Goal: Information Seeking & Learning: Find specific fact

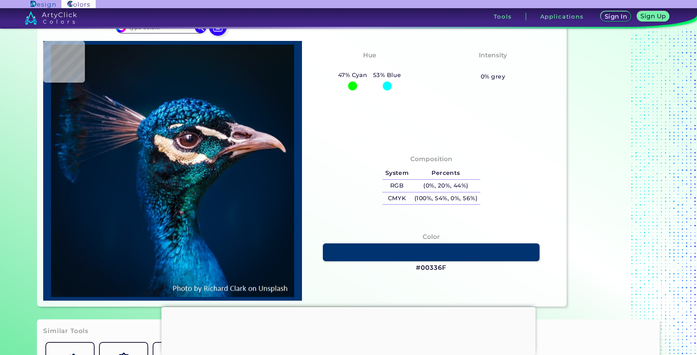
scroll to position [149, 0]
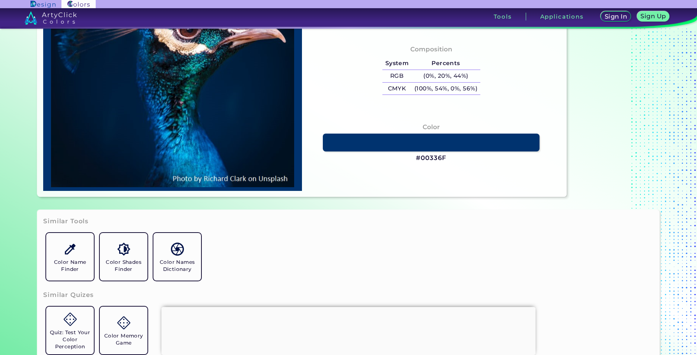
click at [428, 152] on div "Color #00336F" at bounding box center [431, 143] width 247 height 48
click at [429, 146] on link at bounding box center [431, 143] width 219 height 18
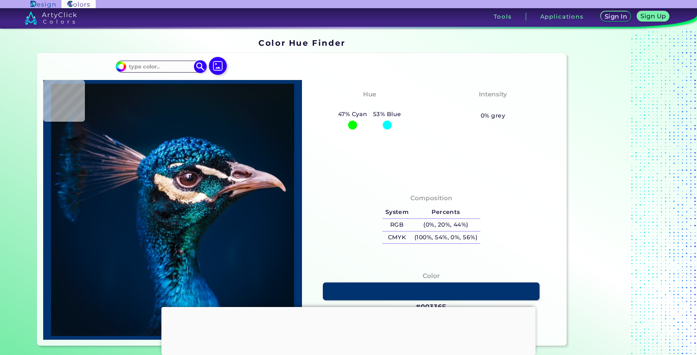
click at [120, 70] on input "#00bfff" at bounding box center [119, 65] width 9 height 9
type input "#00ff1e"
type input "#00FF1E"
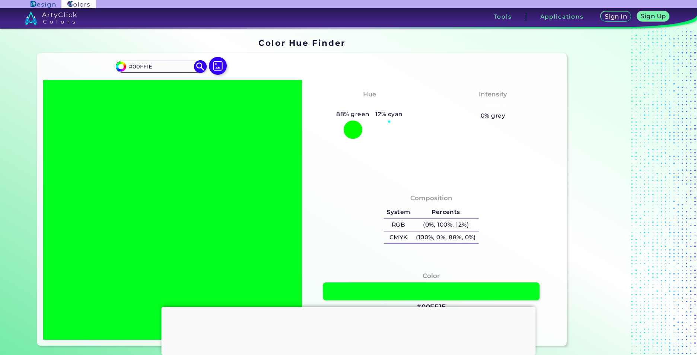
type input "#00ff2a"
type input "#00FF2A"
type input "#00ff91"
type input "#00FF91"
type input "#00ff9d"
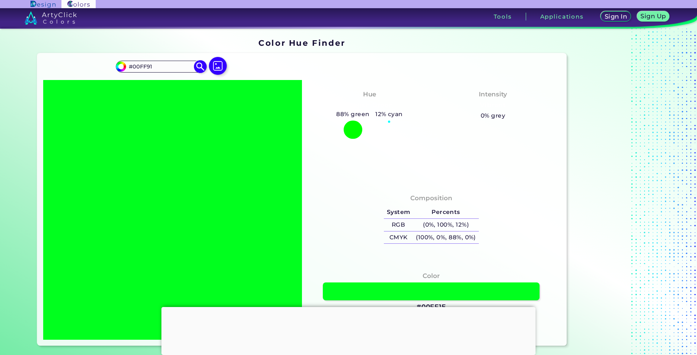
type input "#00FF9D"
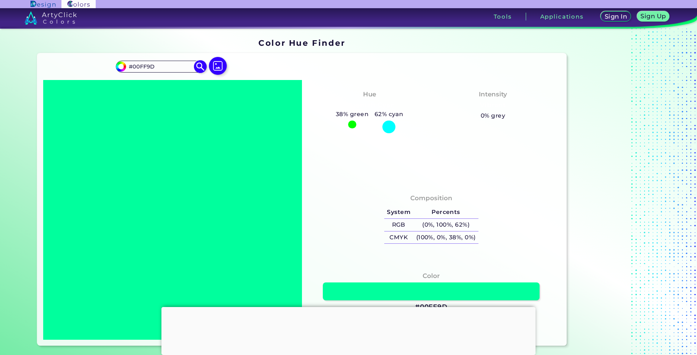
type input "#00ff91"
type input "#00FF91"
type input "#00ff7b"
type input "#00FF7B"
type input "#00ff6e"
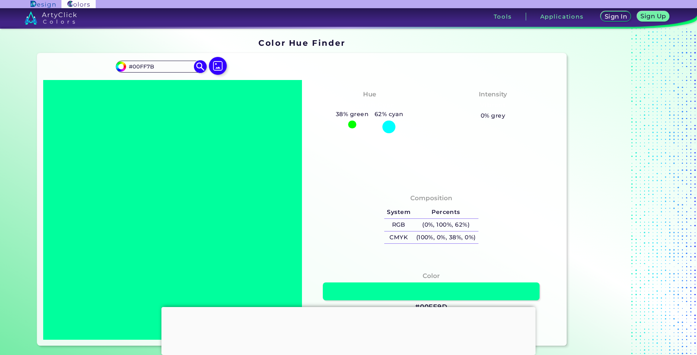
type input "#00FF6E"
type input "#00ff62"
type input "#00FF62"
type input "#00ff59"
type input "#00FF59"
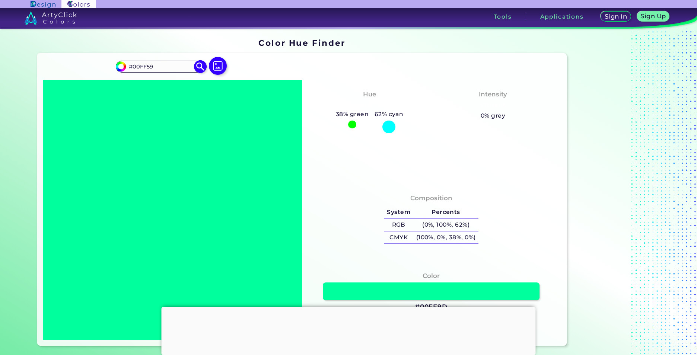
type input "#00ff40"
type input "#00FF40"
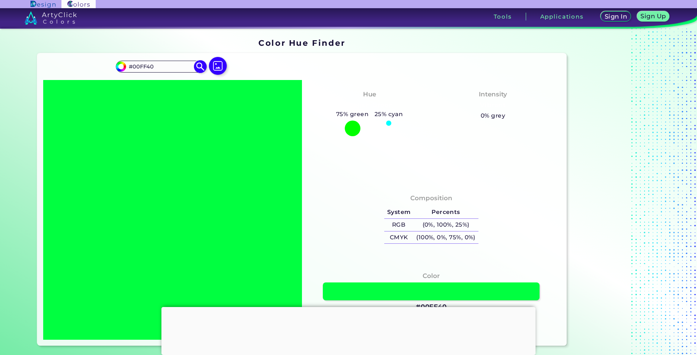
type input "#00ff33"
type input "#00FF33"
type input "#00ff2a"
type input "#00FF2A"
type input "#00ff1e"
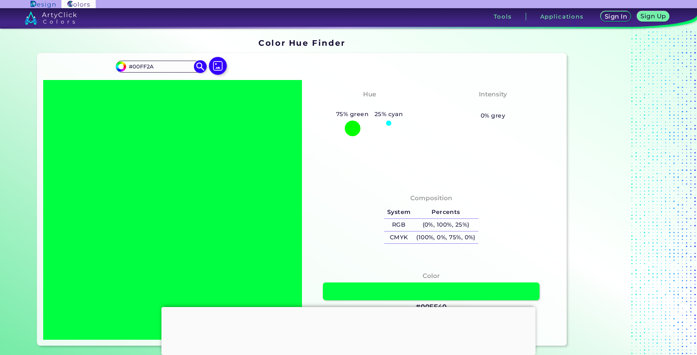
type input "#00FF1E"
type input "#00ff04"
type input "#00FF04"
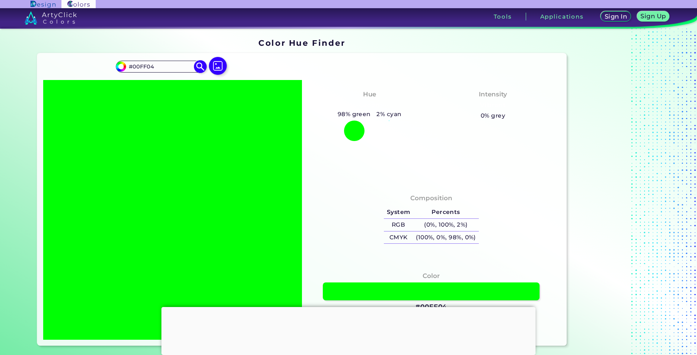
type input "#04ff00"
type input "#04FF00"
type input "#11ff00"
type input "#11FF00"
type input "#1eff00"
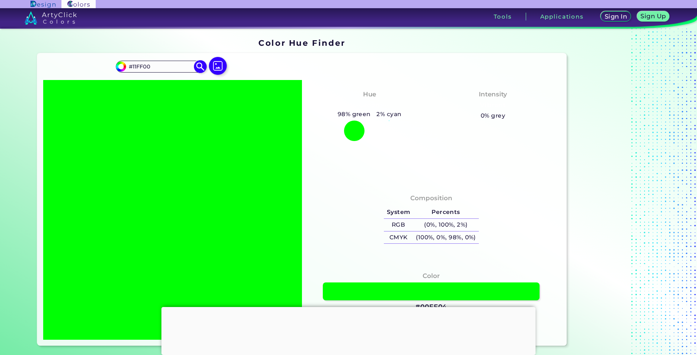
type input "#1EFF00"
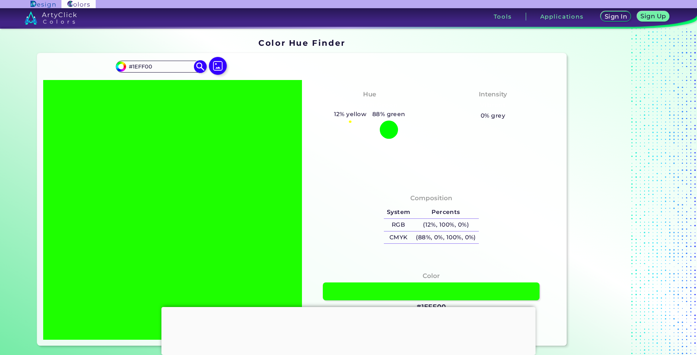
type input "#2bff00"
type input "#2BFF00"
type input "#4dff00"
type input "#4DFF00"
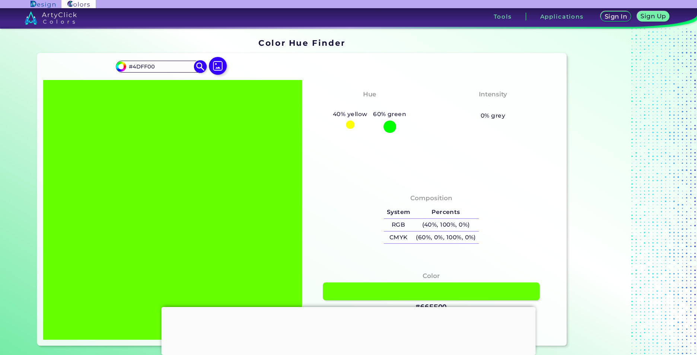
type input "#66ff00"
type input "#66FF00"
type input "#59ff00"
type input "#59FF00"
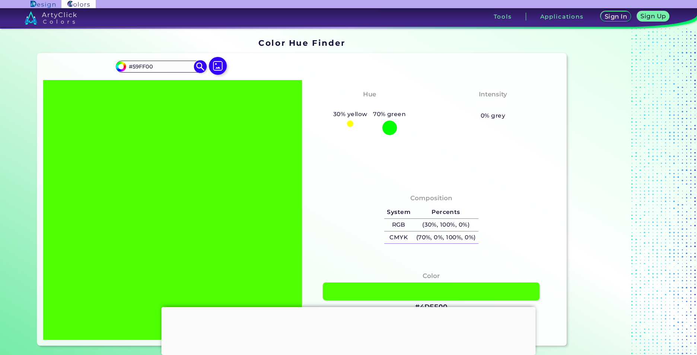
type input "#4dff00"
type input "#4DFF00"
type input "#37ff00"
type input "#37FF00"
type input "#2bff00"
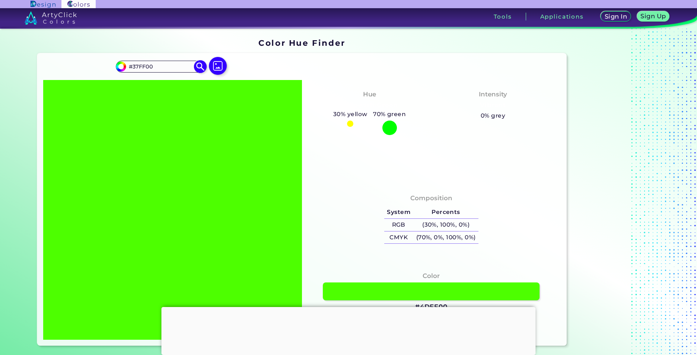
type input "#2BFF00"
type input "#1eff00"
type input "#1EFF00"
type input "#11ff00"
type input "#11FF00"
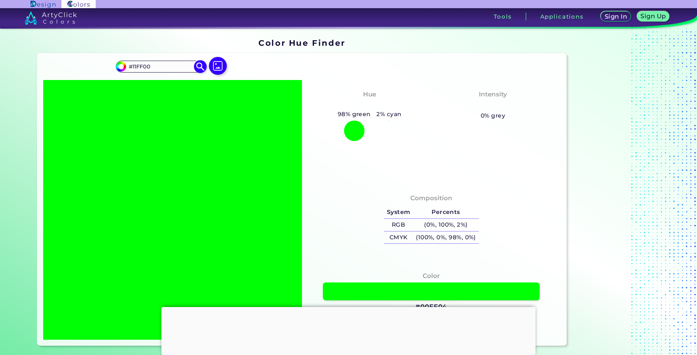
type input "#00ff04"
type input "#00FF04"
type input "#00ff11"
type input "#00FF11"
type input "#00ff1e"
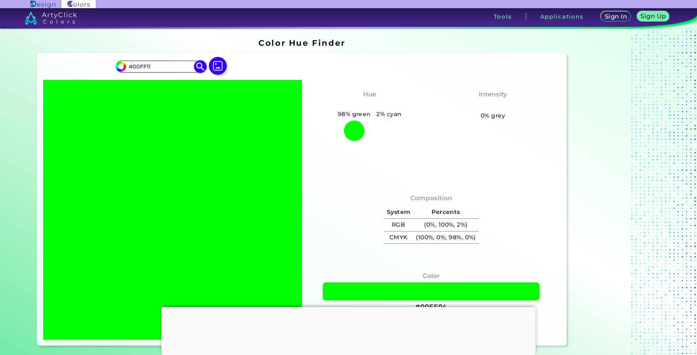
type input "#00FF1E"
type input "#00ff2a"
type input "#00FF2A"
type input "#00ff33"
type input "#00FF33"
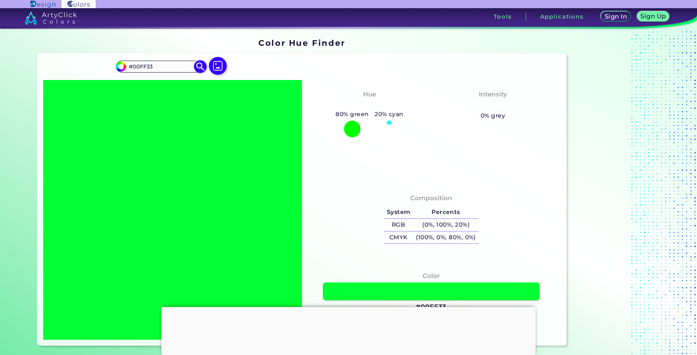
type input "#00ff40"
type input "#00FF40"
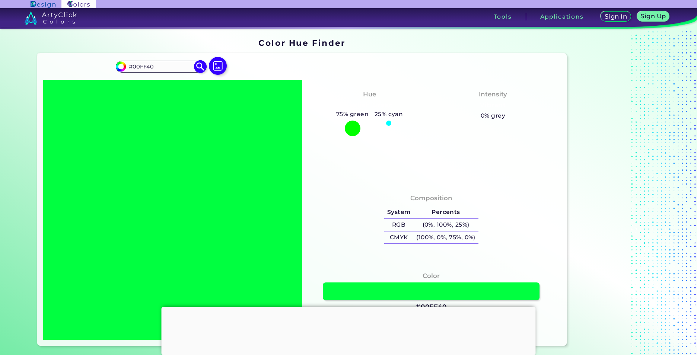
type input "#00ff4c"
type input "#00FF4C"
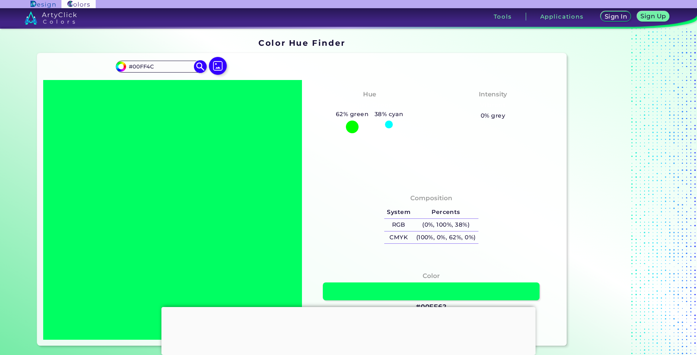
type input "#00ff62"
type input "#00FF62"
type input "#00ff88"
type input "#00FF88"
type input "#00ffb3"
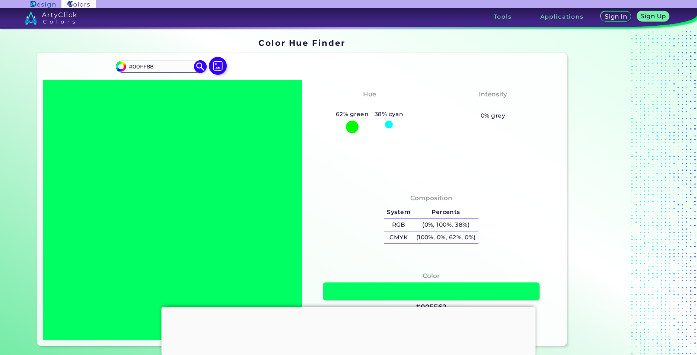
type input "#00FFB3"
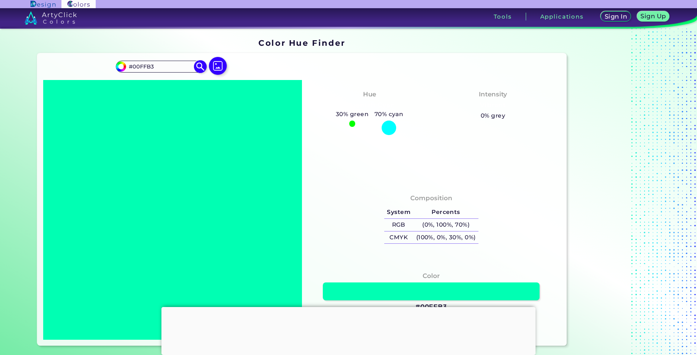
type input "#00ffaa"
type input "#00FFAA"
type input "#00ff88"
type input "#00FF88"
type input "#00ff7b"
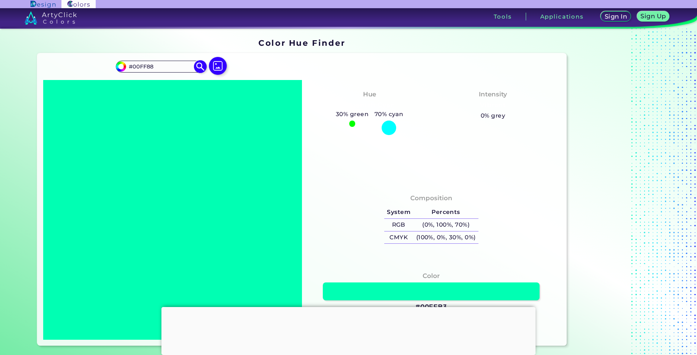
type input "#00FF7B"
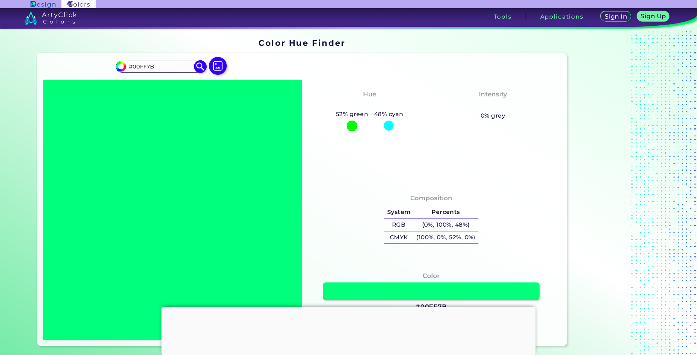
type input "#00ff6e"
type input "#00FF6E"
type input "#00ff62"
type input "#00FF62"
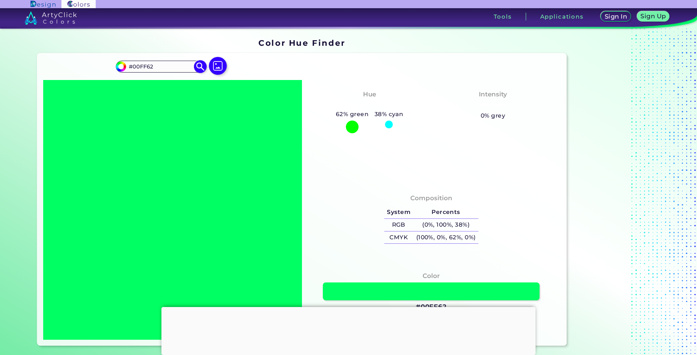
type input "#00ff4c"
type input "#00FF4C"
type input "#00ff2a"
type input "#00FF2A"
type input "#37ff00"
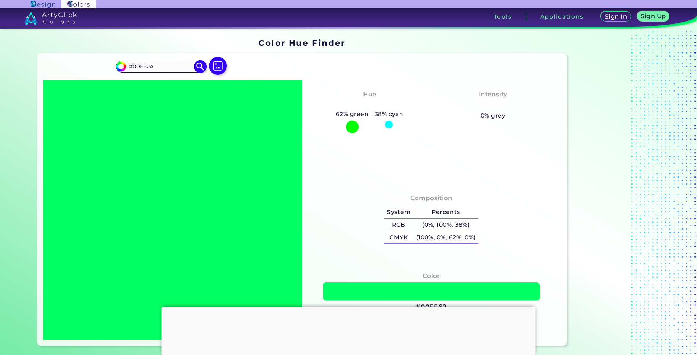
type input "#37FF00"
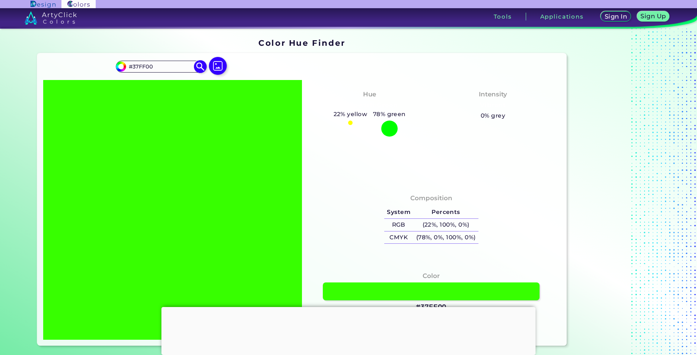
type input "#2bff00"
type input "#2BFF00"
type input "#1eff00"
type input "#1EFF00"
type input "#04ff00"
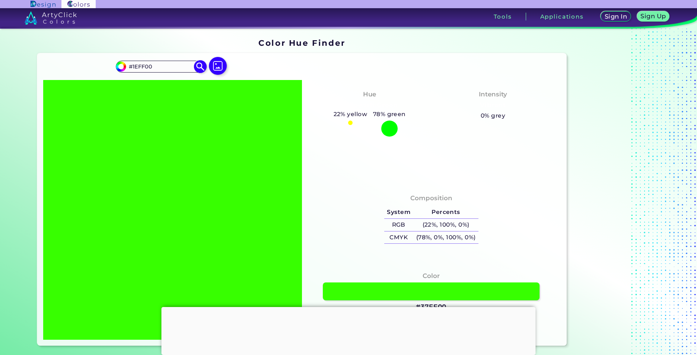
type input "#04FF00"
type input "#00ff04"
type input "#00FF04"
type input "#00ff1e"
type input "#00FF1E"
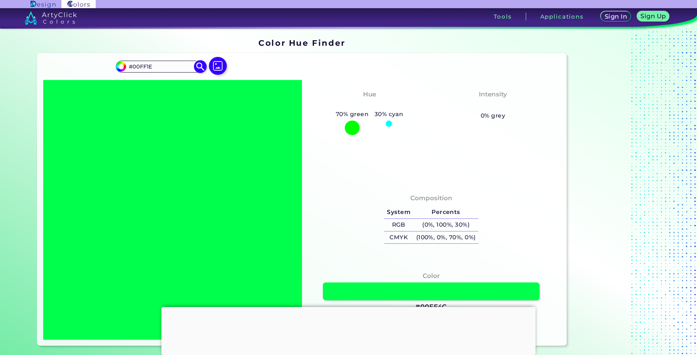
type input "#00ff4c"
type input "#00FF4C"
type input "#00ff33"
type input "#00FF33"
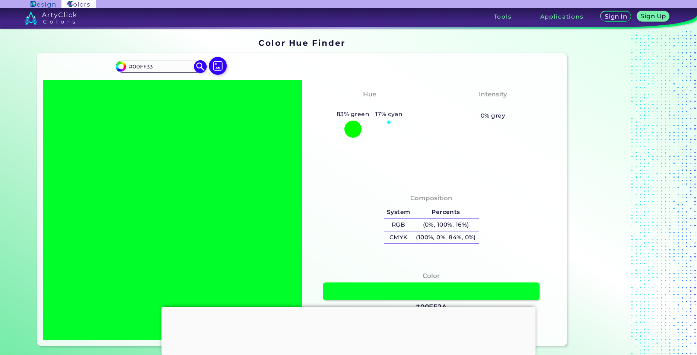
type input "#00ff2a"
type input "#00FF2A"
type input "#03fc2c"
type input "#03FC2C"
type input "#04fb2d"
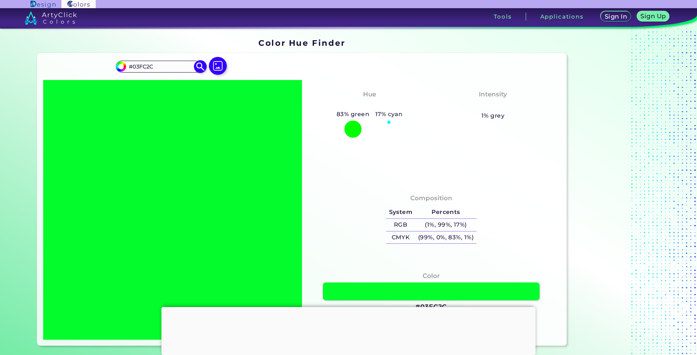
type input "#04FB2D"
type input "#06f92f"
type input "#06F92F"
type input "#0af030"
type input "#0AF030"
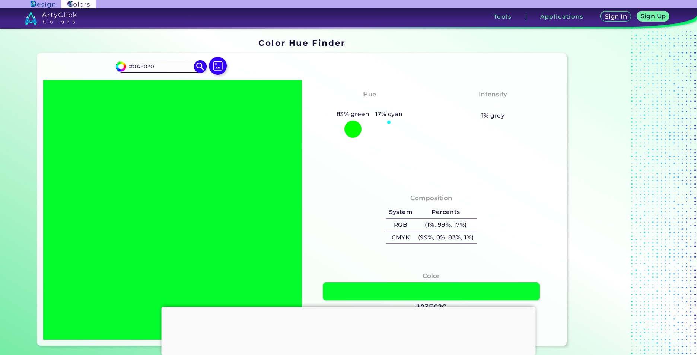
type input "#0eec33"
type input "#0EEC33"
type input "#0feb34"
type input "#0FEB34"
type input "#10ea34"
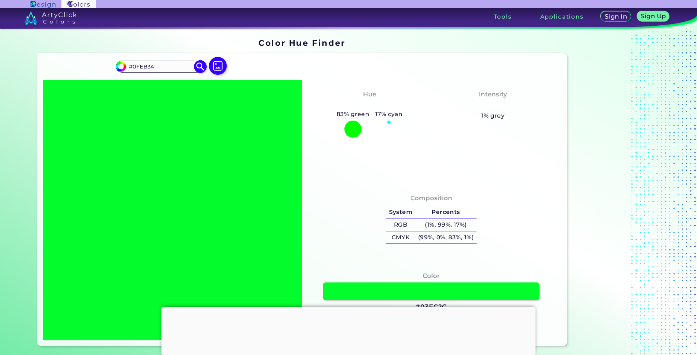
type input "#10EA34"
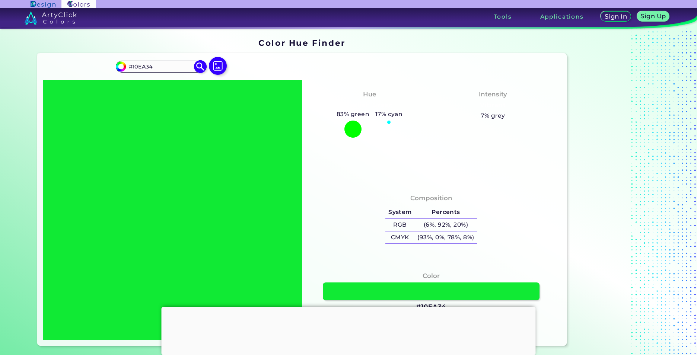
type input "#11e835"
type input "#11E835"
type input "#13e736"
type input "#13E736"
type input "#14e637"
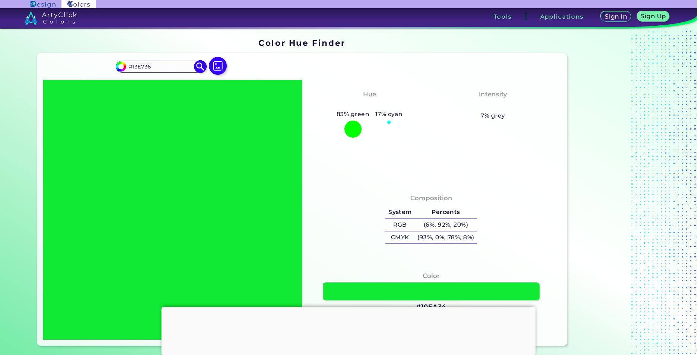
type input "#14E637"
type input "#15e538"
type input "#15E538"
type input "#14e136"
type input "#14E136"
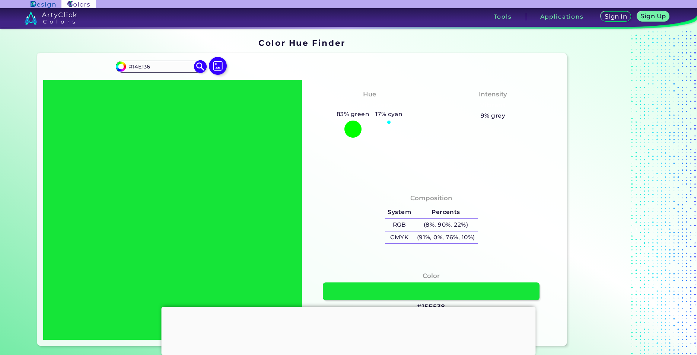
type input "#18e239"
type input "#18E239"
type input "#1adb3a"
type input "#1ADB3A"
type input "#1cd43a"
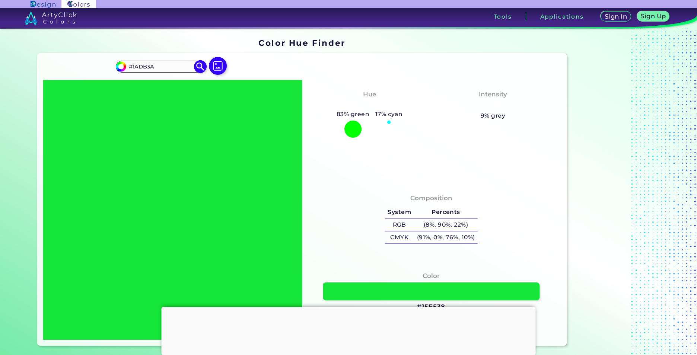
type input "#1CD43A"
type input "#1dc939"
type input "#1DC939"
type input "#1ec83a"
type input "#1EC83A"
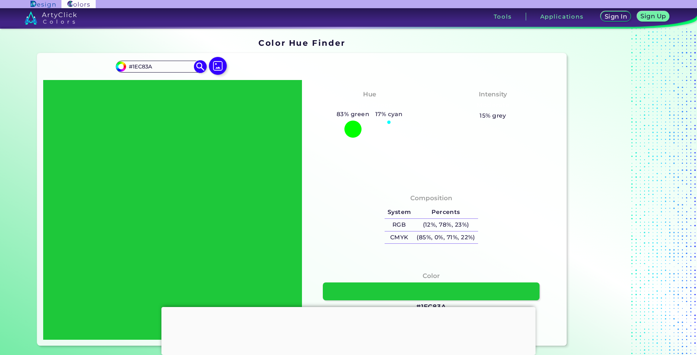
type input "#1cc438"
type input "#1CC438"
type input "#1dc339"
type input "#1DC339"
type input "#1dbf38"
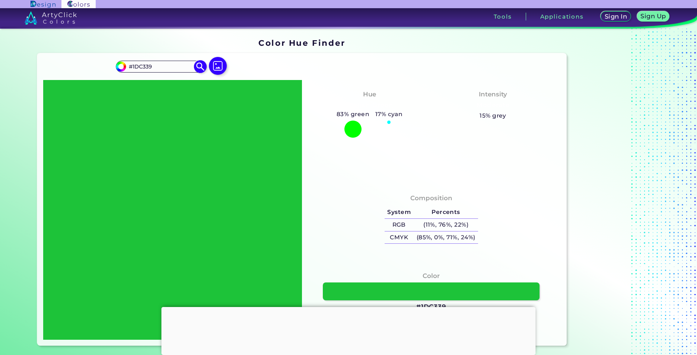
type input "#1DBF38"
type input "#1ebe38"
type input "#1EBE38"
type input "#1db937"
type input "#1DB937"
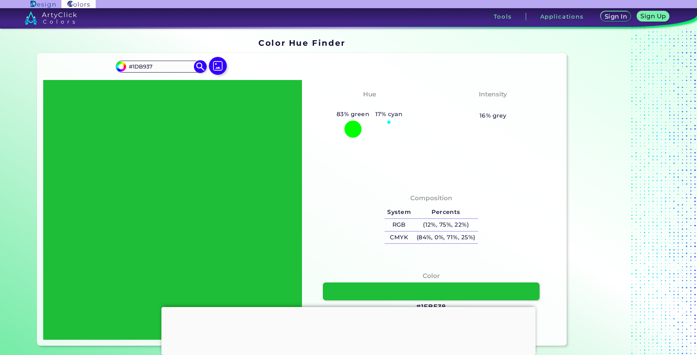
type input "#1db436"
type input "#1DB436"
type input "#1eb337"
type input "#1EB337"
type input "#1eae36"
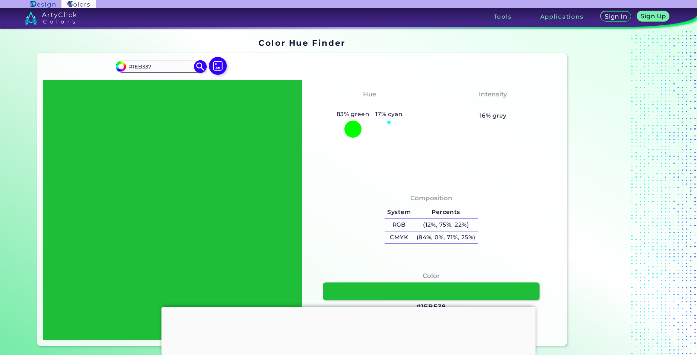
type input "#1EAE36"
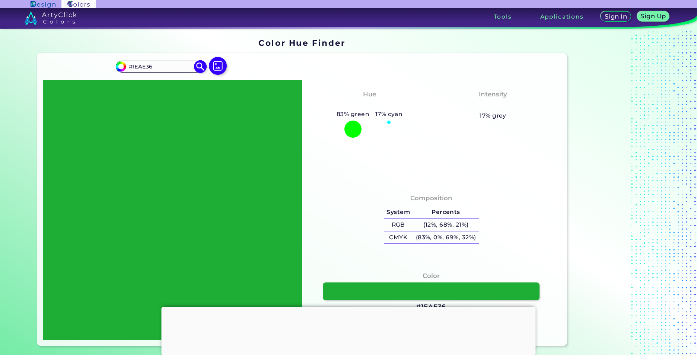
type input "#1fad36"
type input "#1FAD36"
type input "#1daa34"
type input "#1DAA34"
type input "#1ea935"
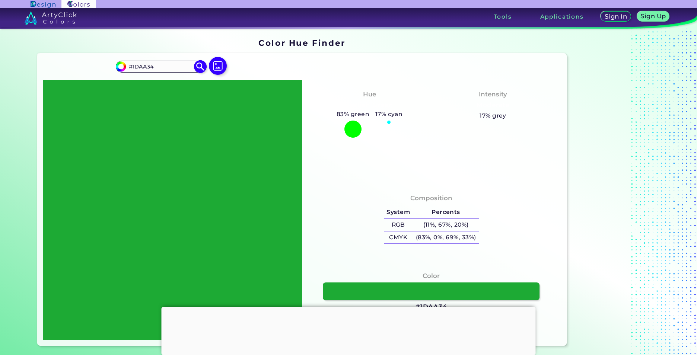
type input "#1EA935"
type input "#20a736"
type input "#20A736"
type input "#26a63b"
type input "#26A63B"
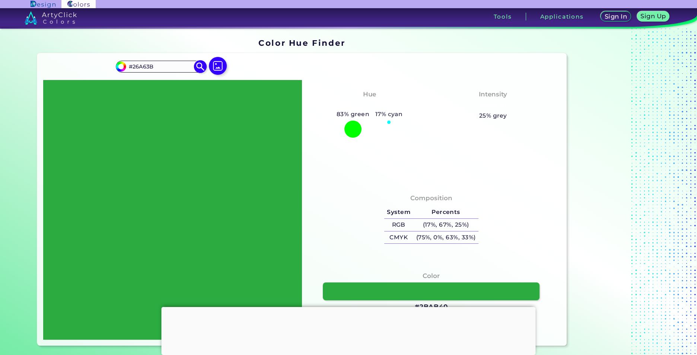
type input "#2caa41"
type input "#2CAA41"
type input "#32ae47"
type input "#32AE47"
type input "#38b24d"
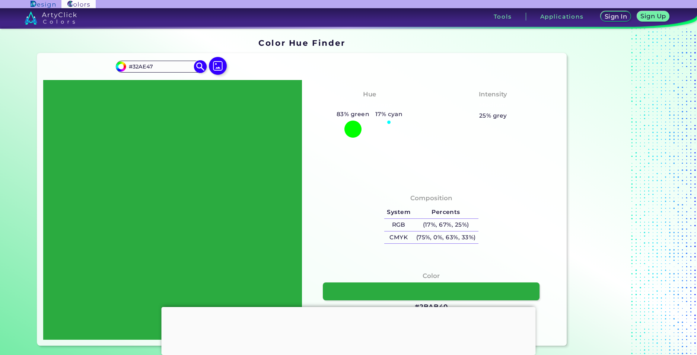
type input "#38B24D"
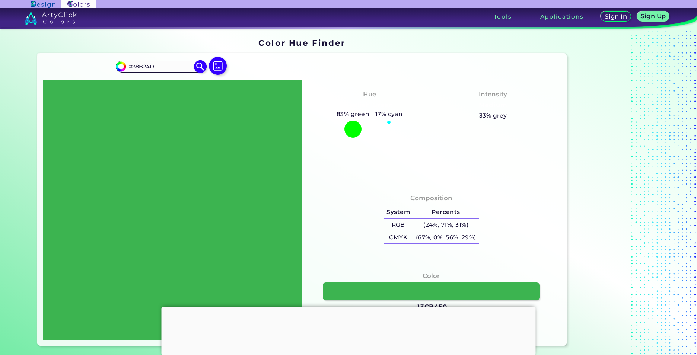
type input "#3db351"
type input "#3DB351"
type input "#41b454"
type input "#41B454"
type input "#43b657"
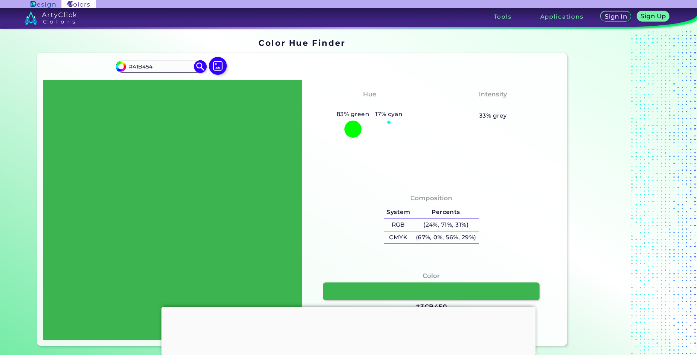
type input "#43B657"
type input "#45ba58"
type input "#45BA58"
type input "#51c264"
type input "#51C264"
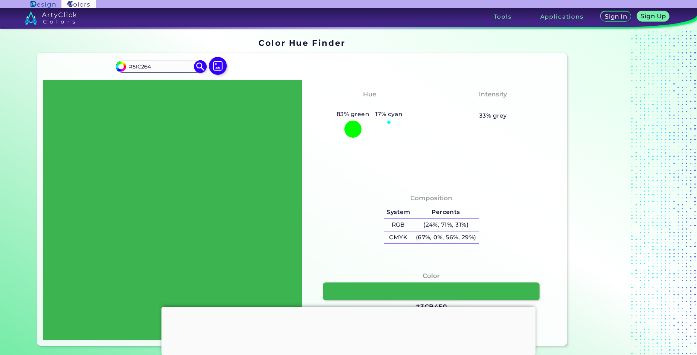
type input "#55c368"
type input "#55C368"
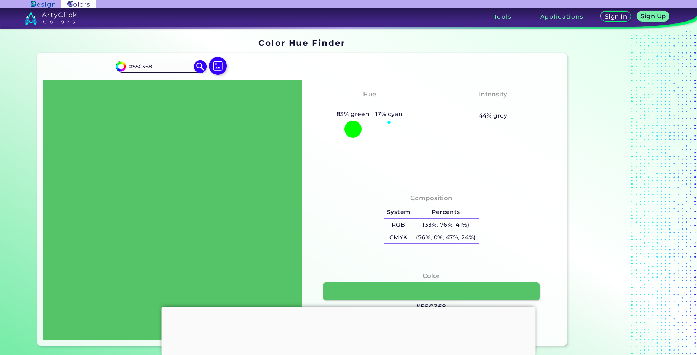
type input "#59c56b"
type input "#59C56B"
type input "#5cc76e"
type input "#5CC76E"
type input "#63ca74"
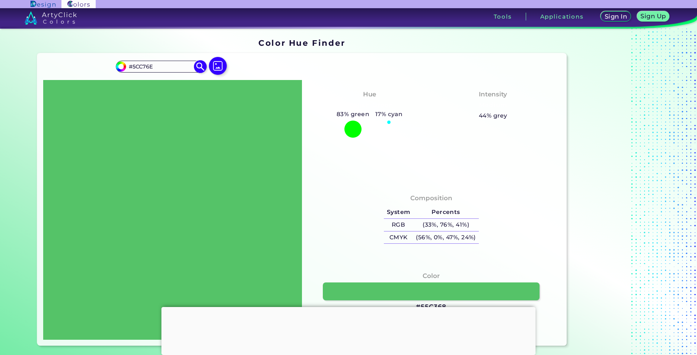
type input "#63CA74"
type input "#66cc77"
type input "#66CC77"
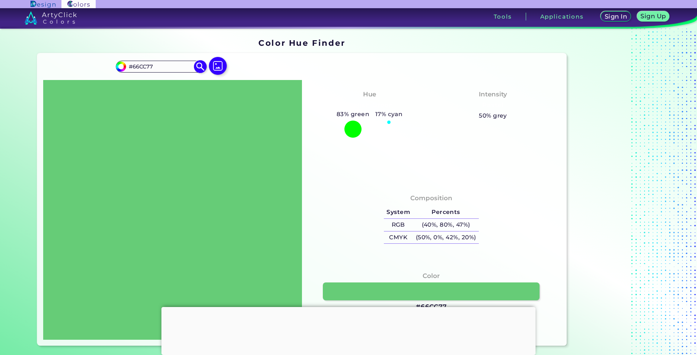
type input "#6bcc7b"
type input "#6BCC7B"
type input "#6ecf7e"
type input "#6ECF7E"
type input "#71d181"
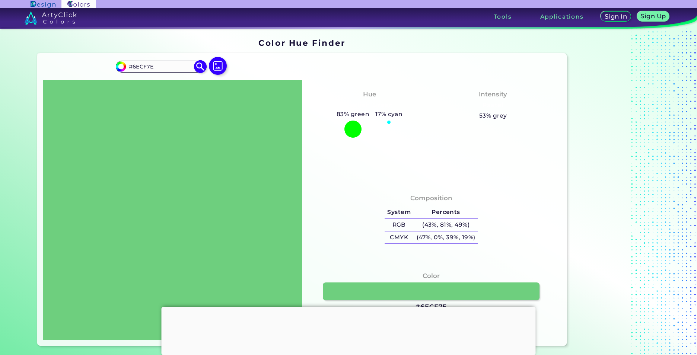
type input "#71D181"
type input "#74d284"
type input "#74D284"
type input "#78d387"
type input "#78D387"
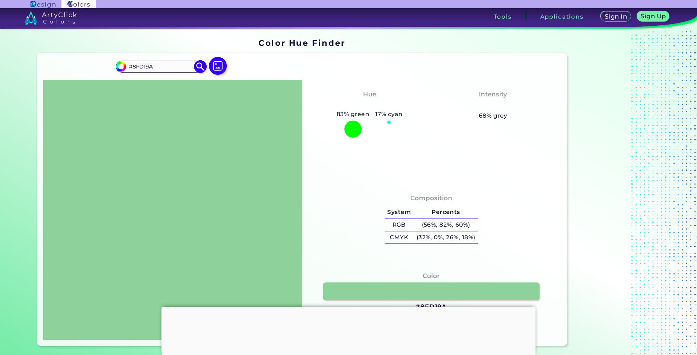
click at [122, 69] on input "#8fd19a" at bounding box center [119, 65] width 9 height 9
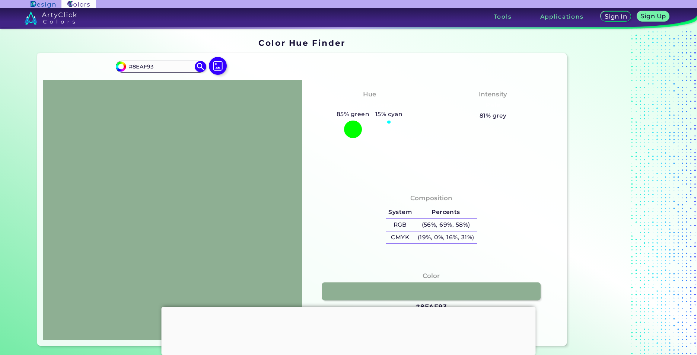
drag, startPoint x: 226, startPoint y: 142, endPoint x: 429, endPoint y: 290, distance: 251.3
click at [429, 290] on link at bounding box center [431, 292] width 219 height 18
click at [121, 67] on input "#8eaf93" at bounding box center [119, 65] width 9 height 9
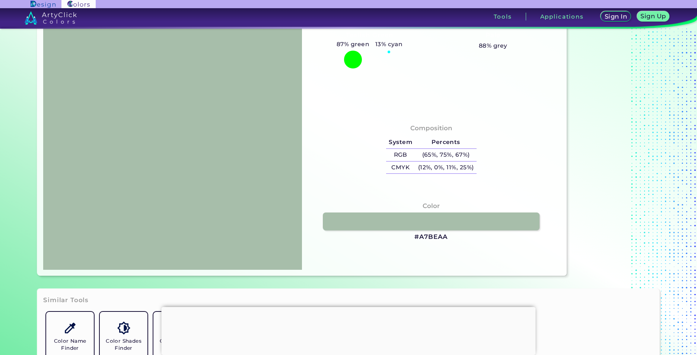
scroll to position [75, 0]
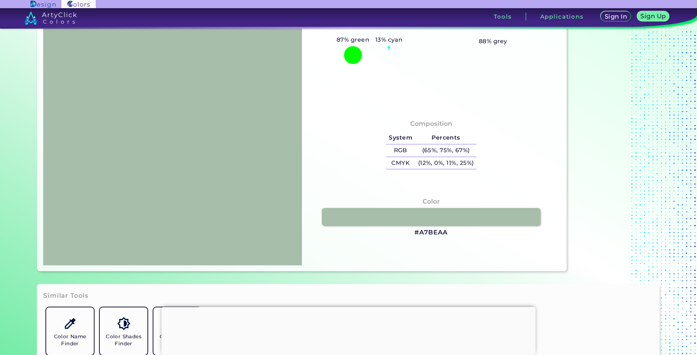
click at [394, 217] on link at bounding box center [431, 217] width 219 height 18
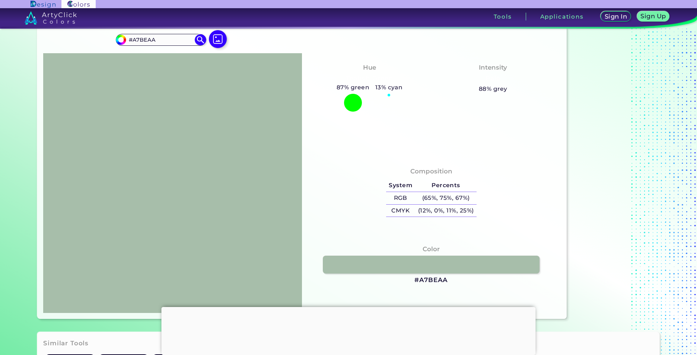
scroll to position [0, 0]
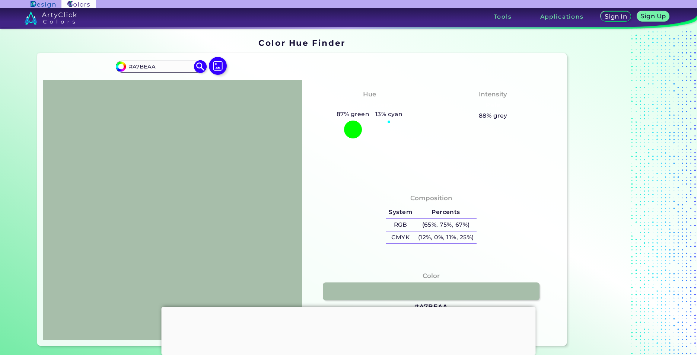
click at [118, 68] on input "#a7beaa" at bounding box center [119, 65] width 9 height 9
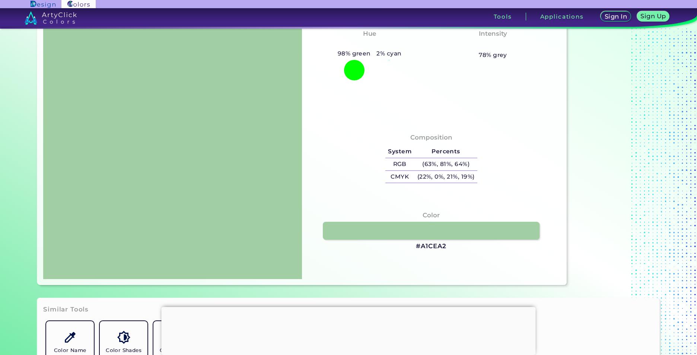
scroll to position [75, 0]
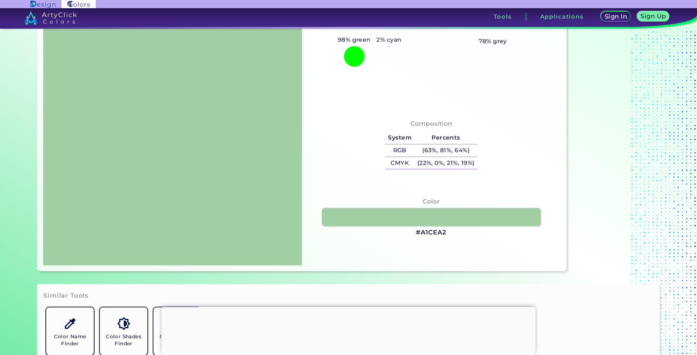
click at [428, 218] on link at bounding box center [431, 217] width 219 height 18
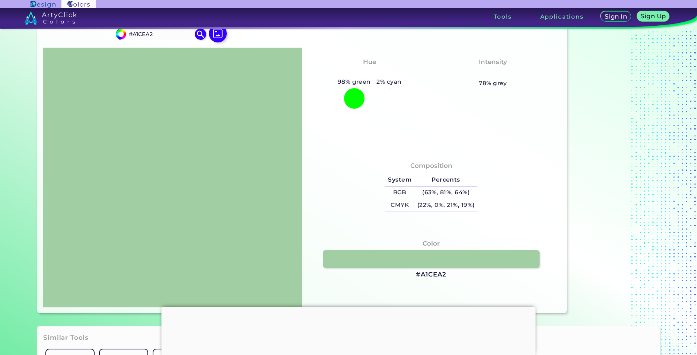
scroll to position [0, 0]
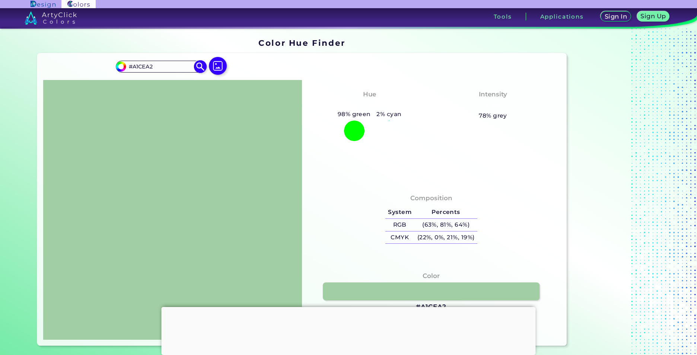
click at [115, 66] on input "#a1cea2" at bounding box center [119, 65] width 9 height 9
click at [48, 22] on img at bounding box center [51, 17] width 53 height 13
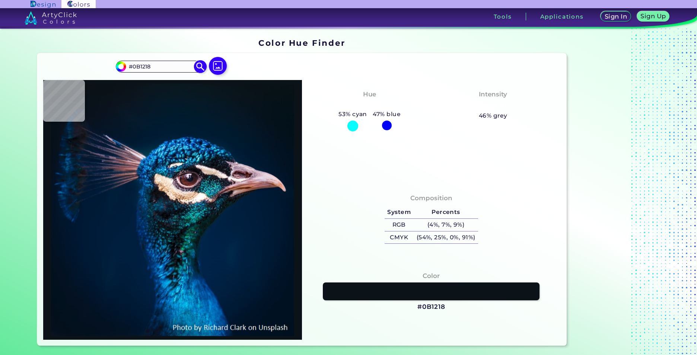
type input "#1a1c0d"
type input "#1A1C0D"
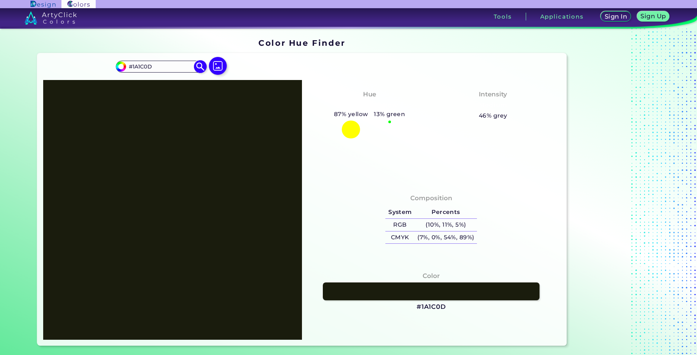
type input "#1c1c0d"
type input "#1C1C0D"
type input "#1c1b0d"
type input "#1C1B0D"
type input "#1c1a0d"
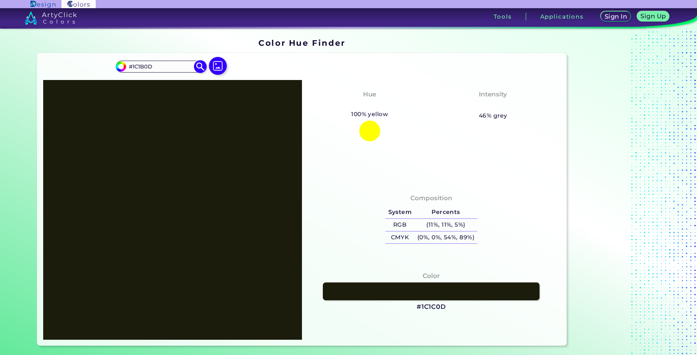
type input "#1C1A0D"
type input "#1c170d"
type input "#1C170D"
type input "#1c160d"
type input "#1C160D"
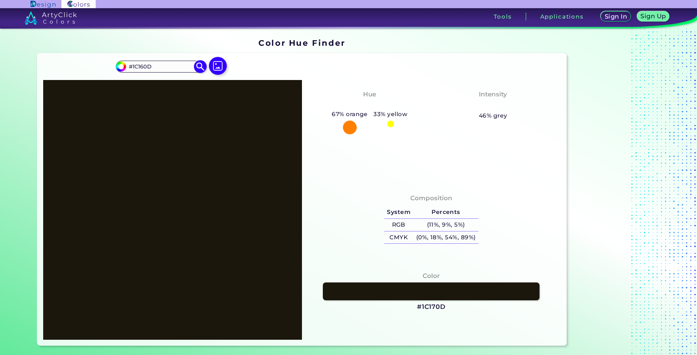
type input "#1c150d"
type input "#1C150D"
type input "#1c140d"
type input "#1C140D"
type input "#1c160d"
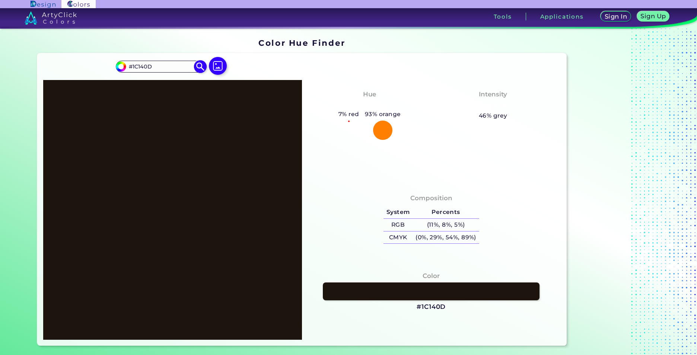
type input "#1C160D"
type input "#1c150d"
type input "#1C150D"
type input "#1c110d"
type input "#1C110D"
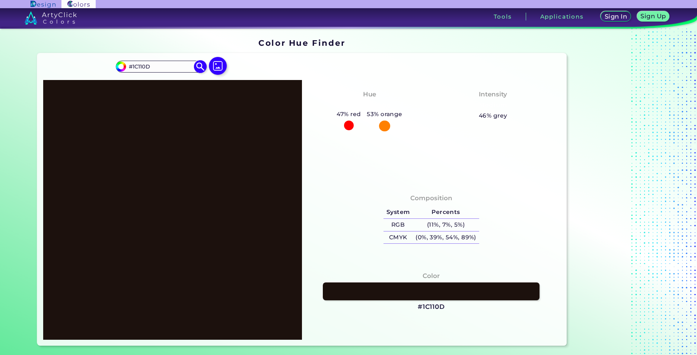
type input "#1c100d"
type input "#1C100D"
type input "#1c0f0d"
type input "#1C0F0D"
type input "#1c0e0d"
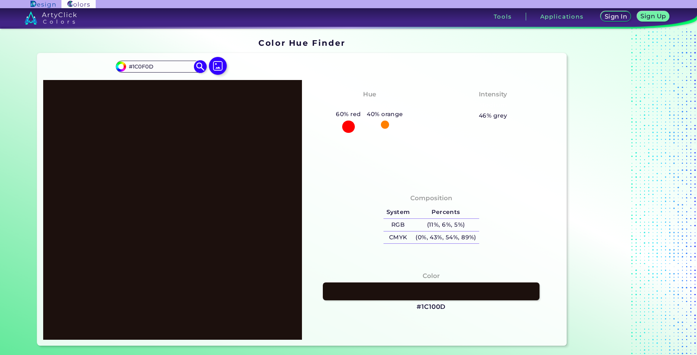
type input "#1C0E0D"
type input "#1c0d0d"
type input "#1C0D0D"
type input "#1c0e0d"
type input "#1C0E0D"
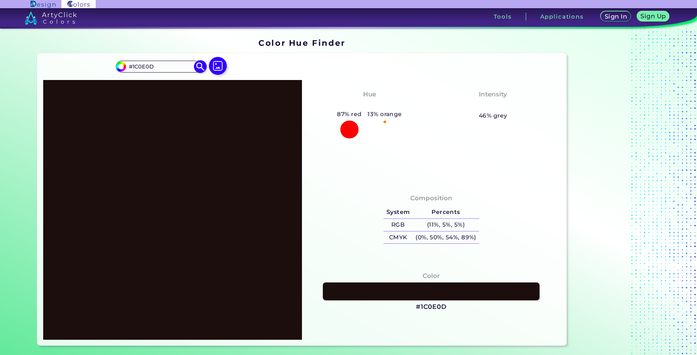
type input "#1c0f0d"
type input "#1C0F0D"
type input "#1c100d"
type input "#1C100D"
type input "#1c110d"
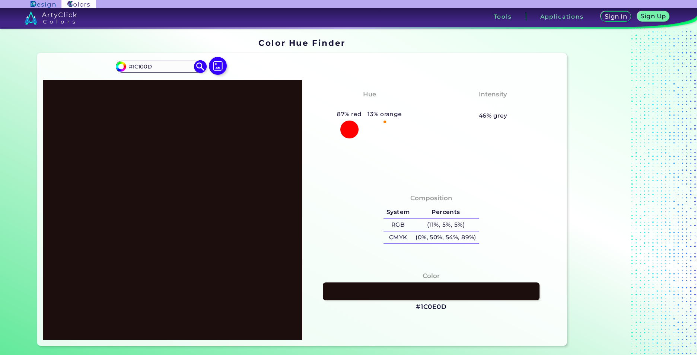
type input "#1C110D"
type input "#1c100d"
type input "#1C100D"
type input "#1c0f0d"
type input "#1C0F0D"
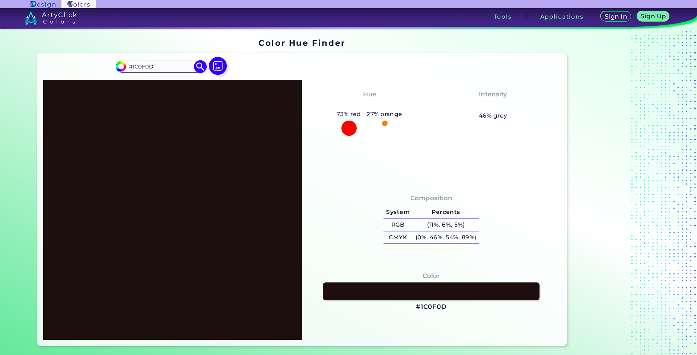
type input "#1c100d"
type input "#1C100D"
type input "#1c110d"
type input "#1C110D"
type input "#1c120d"
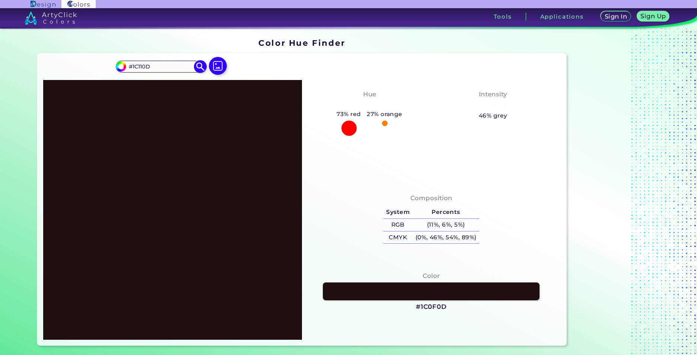
type input "#1C120D"
type input "#1c140d"
type input "#1C140D"
type input "#1c180d"
type input "#1C180D"
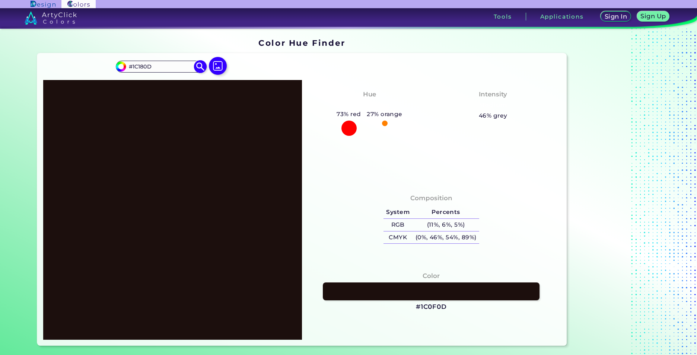
type input "#181c0d"
type input "#181C0D"
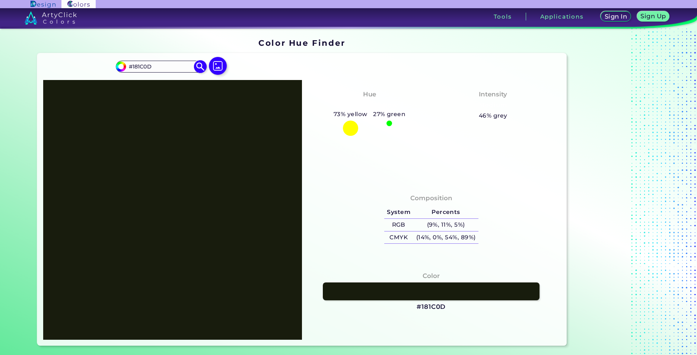
type input "#151c0d"
type input "#151C0D"
type input "#141c0d"
type input "#141C0D"
type input "#131c0d"
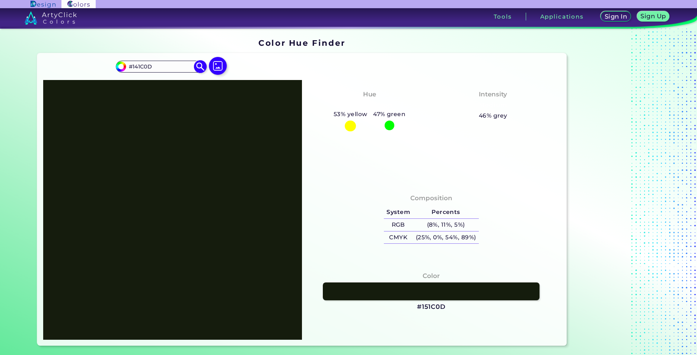
type input "#131C0D"
type input "#121c0d"
type input "#121C0D"
type input "#111c0d"
type input "#111C0D"
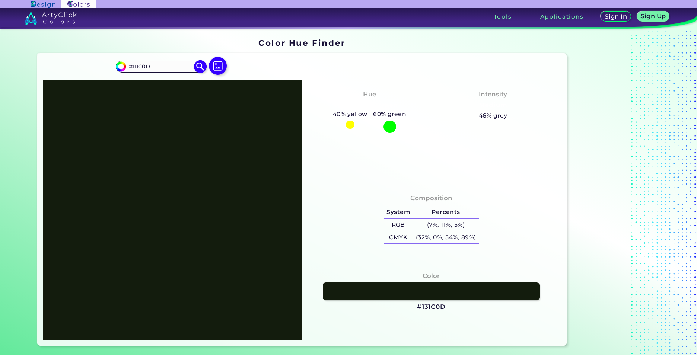
type input "#101c0d"
type input "#101C0D"
type input "#0e1c0d"
type input "#0E1C0D"
type input "#0d1c0d"
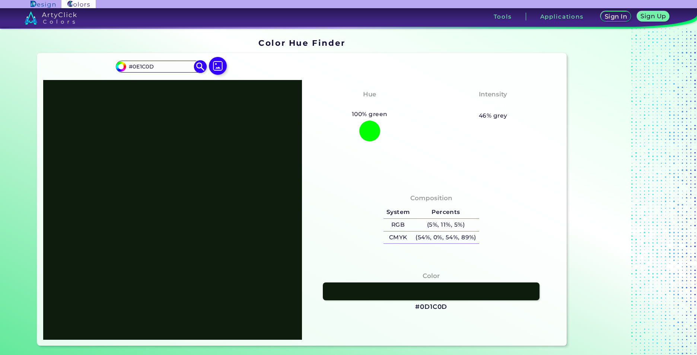
type input "#0D1C0D"
type input "#0d1c0e"
type input "#0D1C0E"
type input "#0d1c0f"
type input "#0D1C0F"
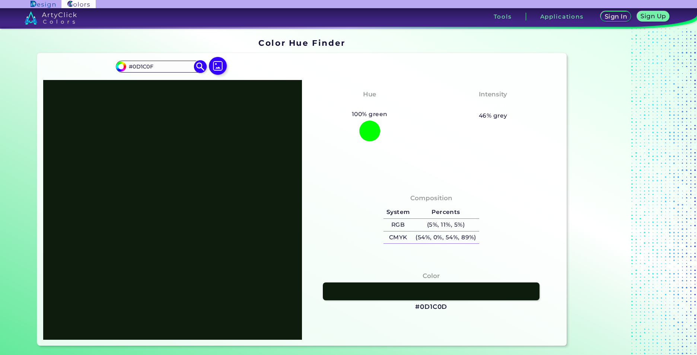
type input "#0d1c10"
type input "#0D1C10"
type input "#0d1c11"
type input "#0D1C11"
type input "#0d1c13"
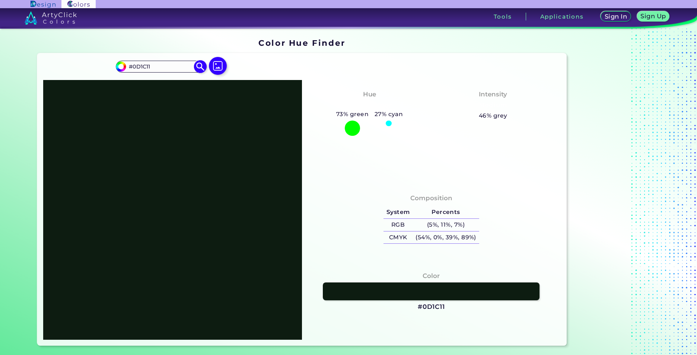
type input "#0D1C13"
type input "#0d1c15"
type input "#0D1C15"
type input "#0d1c16"
type input "#0D1C16"
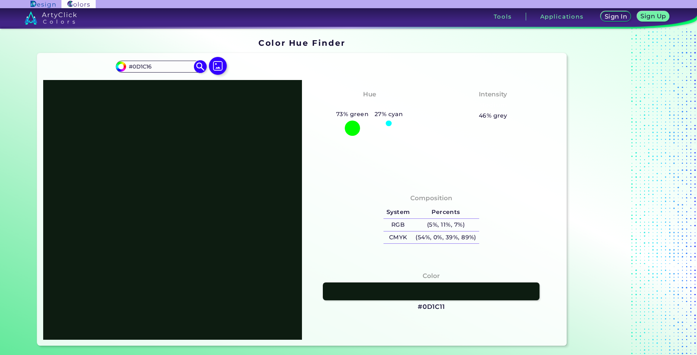
type input "#0d1c19"
type input "#0D1C19"
type input "#0d1b1c"
type input "#0D1B1C"
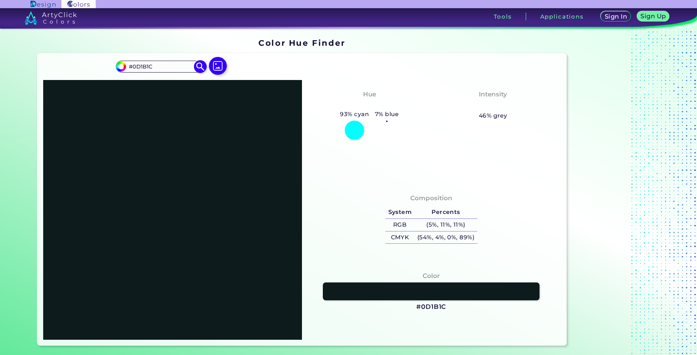
type input "#0d1a1c"
type input "#0D1A1C"
type input "#0d191c"
type input "#0D191C"
type input "#0d181c"
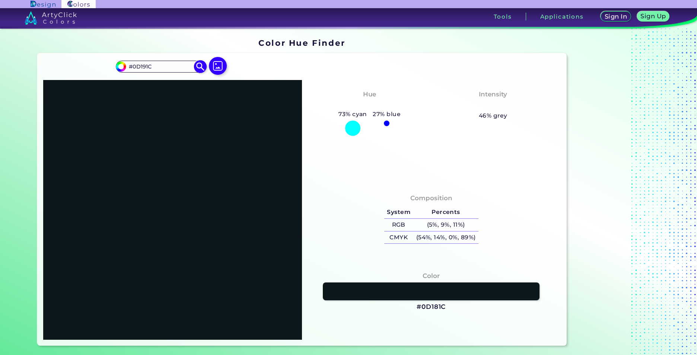
type input "#0D181C"
type input "#0d171c"
type input "#0D171C"
type input "#0d151c"
type input "#0D151C"
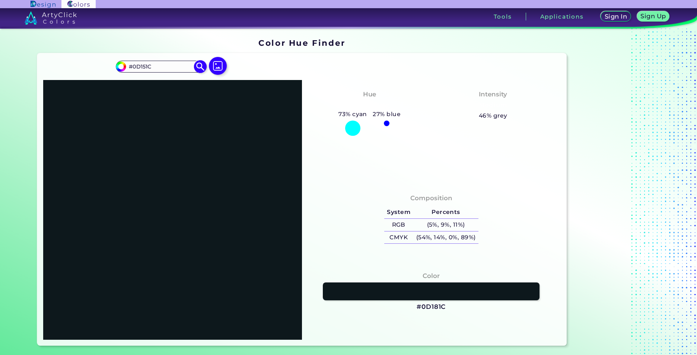
type input "#0d141c"
type input "#0D141C"
type input "#0d131c"
type input "#0D131C"
type input "#0d111c"
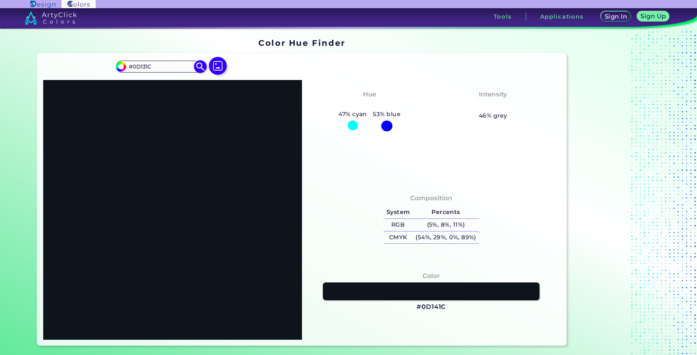
type input "#0D111C"
type input "#0d0f1c"
type input "#0D0F1C"
type input "#0d101c"
type input "#0D101C"
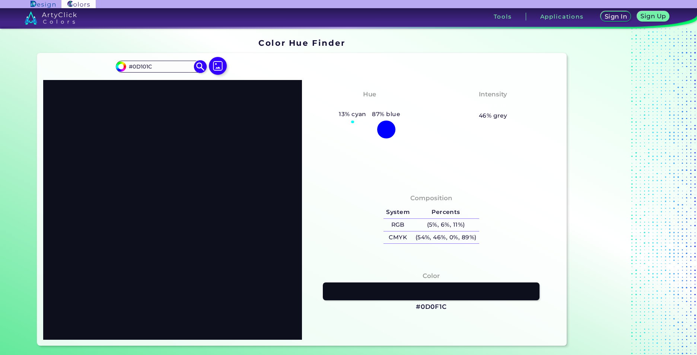
type input "#0d111c"
type input "#0D111C"
type input "#0d121c"
type input "#0D121C"
type input "#0d131c"
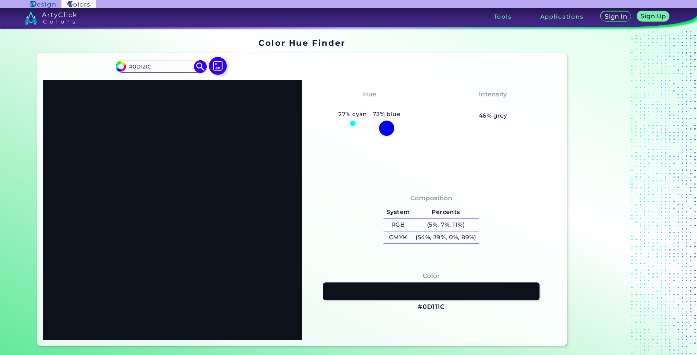
type input "#0D131C"
type input "#0d141c"
type input "#0D141C"
type input "#0d151c"
type input "#0D151C"
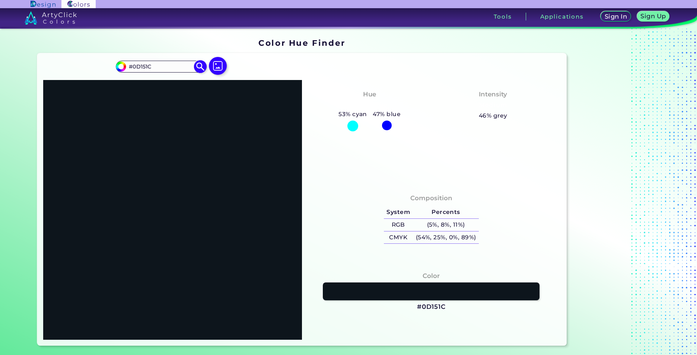
type input "#0d161c"
type input "#0D161C"
type input "#0d171c"
type input "#0D171C"
type input "#0d181c"
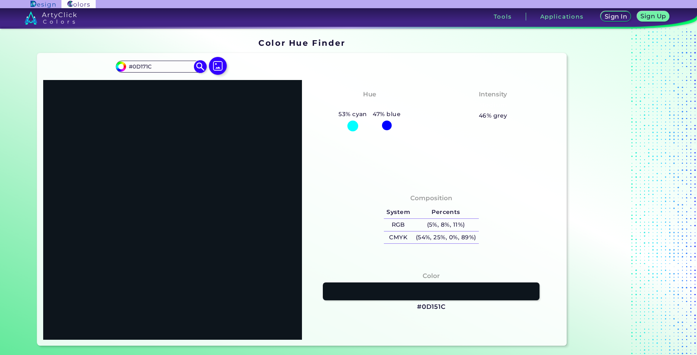
type input "#0D181C"
type input "#0d191c"
type input "#0D191C"
type input "#0d1a1c"
type input "#0D1A1C"
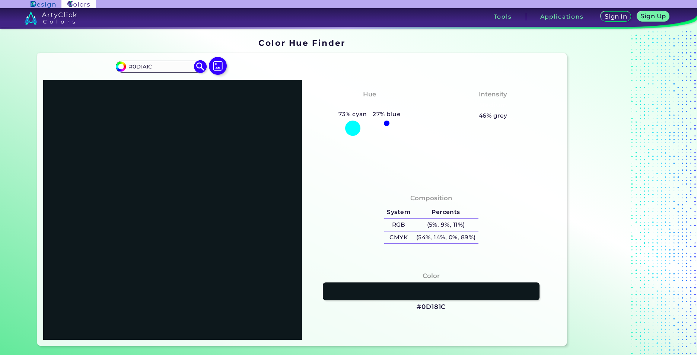
type input "#0d1b1c"
type input "#0D1B1C"
type input "#0d1a1c"
type input "#0D1A1C"
type input "#0d181c"
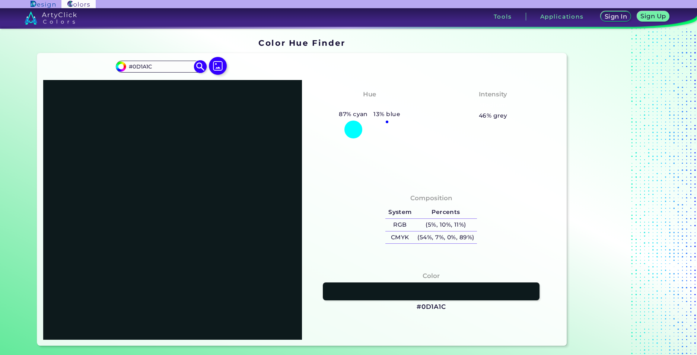
type input "#0D181C"
type input "#101e23"
type input "#101E23"
type input "#112127"
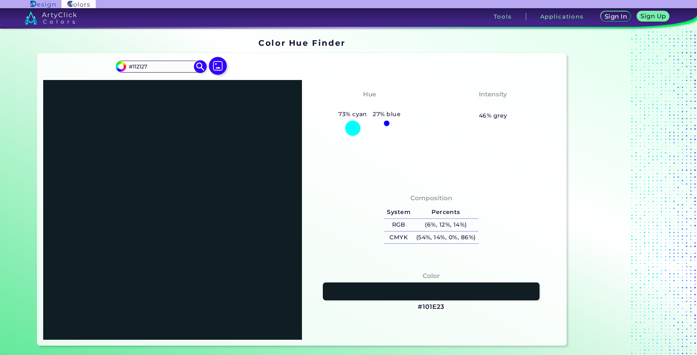
type input "#13242a"
type input "#13242A"
type input "#15272e"
type input "#15272E"
type input "#15272d"
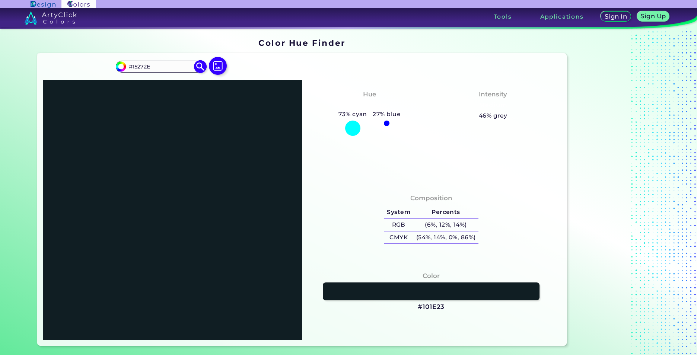
type input "#15272D"
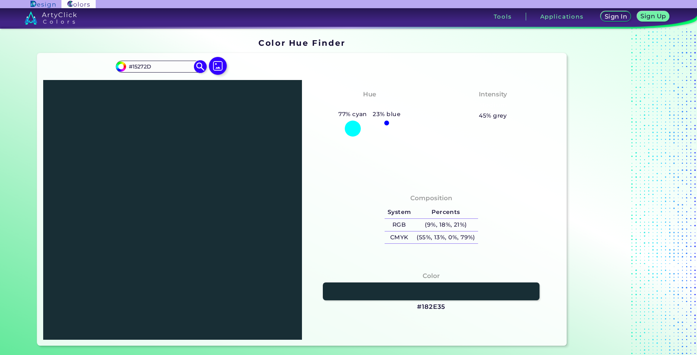
type input "#182e35"
type input "#182E35"
type input "#1b333b"
type input "#1B333B"
type input "#1f3942"
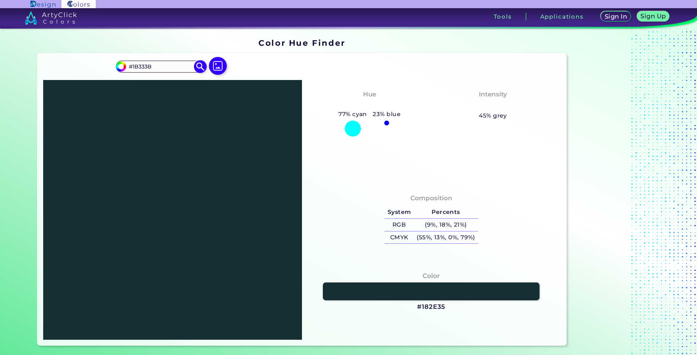
type input "#1F3942"
type input "#274954"
type input "#2f5865"
type input "#2F5865"
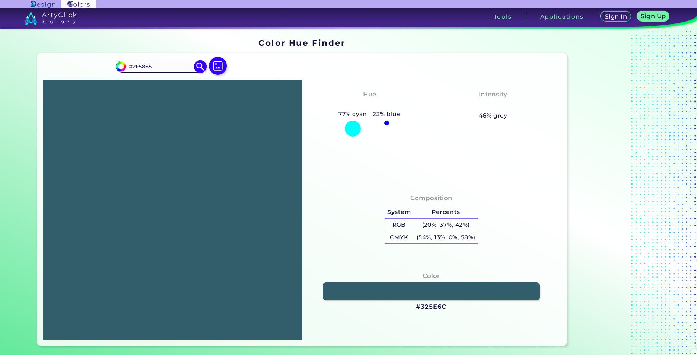
type input "#376777"
type input "#3b7081"
type input "#3B7081"
type input "#3f7688"
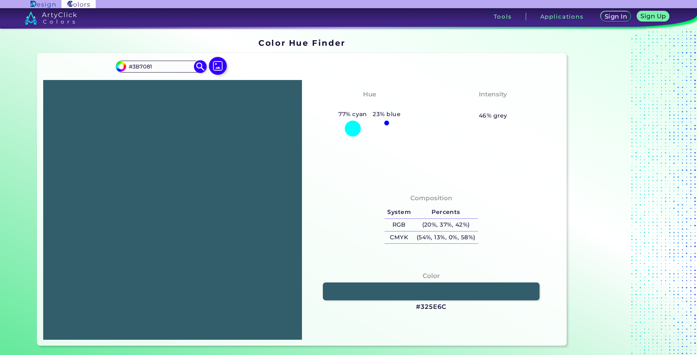
type input "#3F7688"
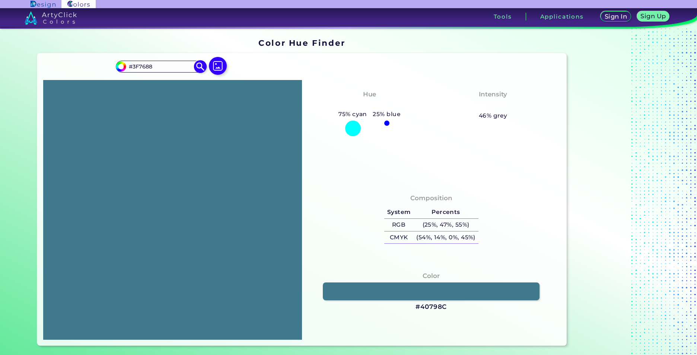
type input "#40798c"
type input "#40798C"
type input "#427c8f"
type input "#427C8F"
type input "#437f93"
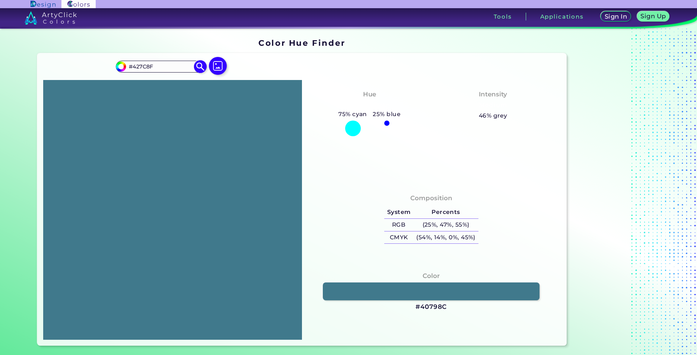
type input "#437F93"
type input "#488499"
type input "#4b8aa0"
type input "#4B8AA0"
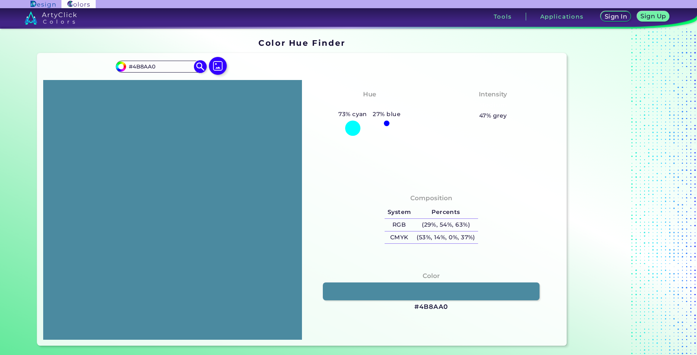
type input "#4c8a9e"
type input "#4C8A9E"
type input "#4d899d"
type input "#4D899D"
type input "#508c9f"
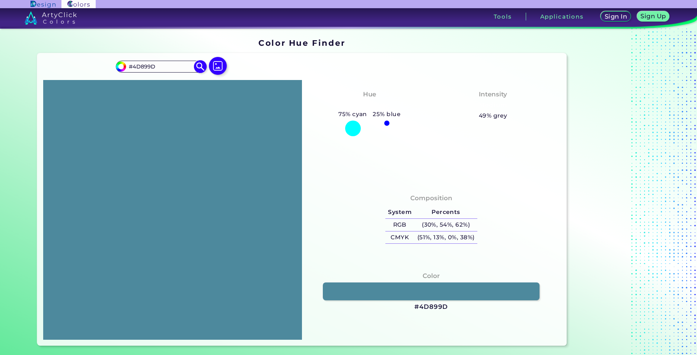
type input "#508C9F"
type input "#518b9e"
type input "#518B9E"
type input "#578c9e"
type input "#578C9E"
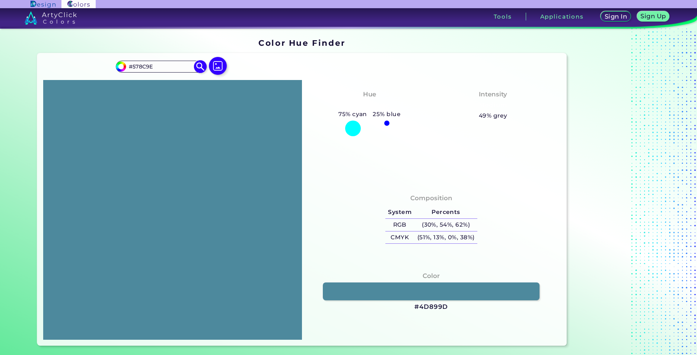
type input "#5e8d9c"
type input "#5E8D9C"
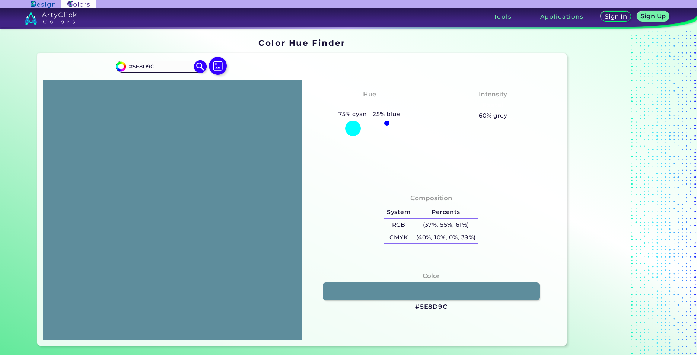
type input "#5f8c9b"
type input "#5F8C9B"
type input "#638e9c"
type input "#638E9C"
type input "#658d9a"
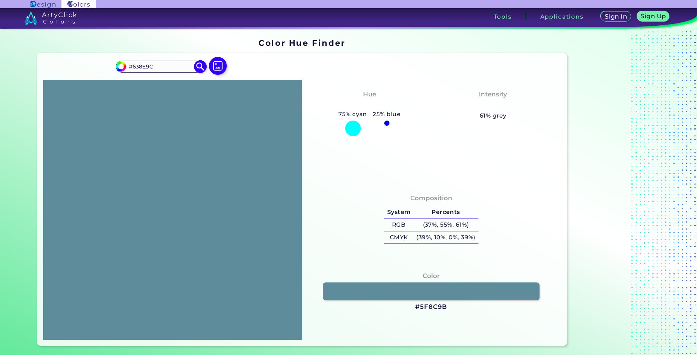
type input "#658D9A"
type input "#73919c"
type input "#73919C"
type input "#77939c"
type input "#77939C"
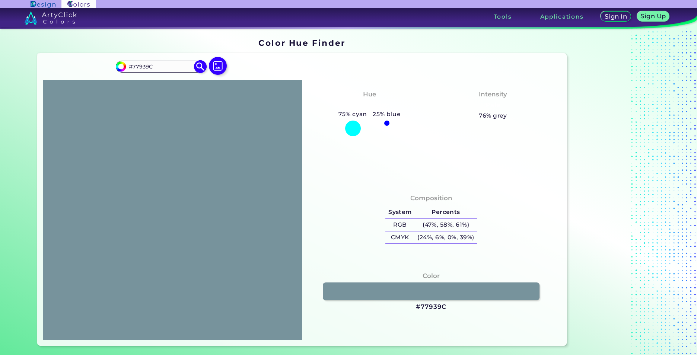
type input "#7996a0"
type input "#7996A0"
type input "#789aa5"
type input "#789AA5"
type input "#7a9da8"
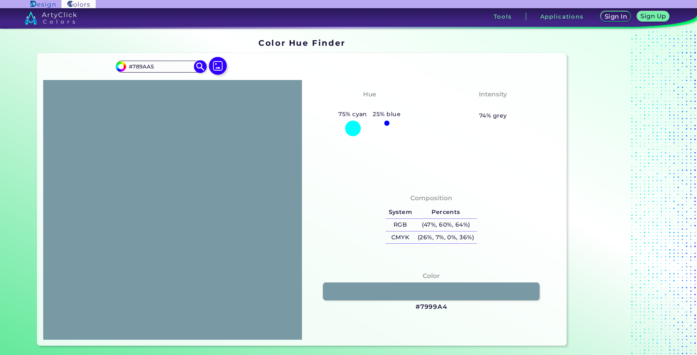
type input "#7A9DA8"
type input "#7ca0ab"
type input "#7CA0AB"
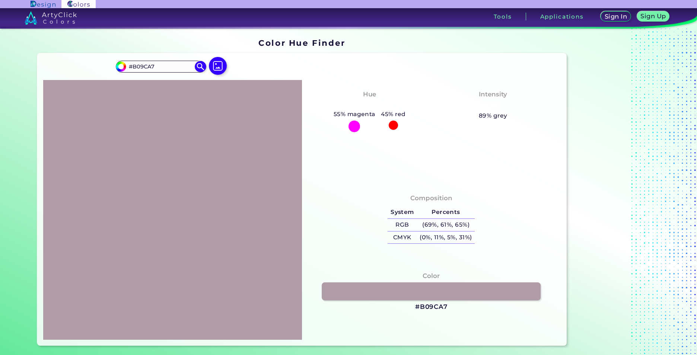
click at [390, 286] on link at bounding box center [431, 292] width 219 height 18
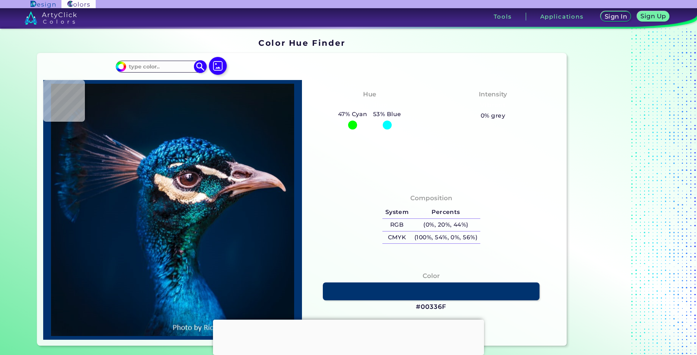
click at [120, 68] on input "#a1cea2" at bounding box center [119, 65] width 9 height 9
click at [291, 66] on div "#a1cea2 Acadia ◉ Acid Green ◉ Aero Blue ◉ Alabaster ◉ Albescent White ◉ Algae ◉…" at bounding box center [302, 199] width 530 height 293
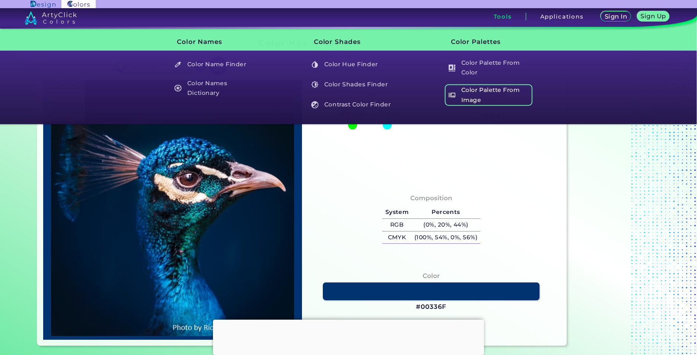
click at [476, 95] on h5 "Color Palette From Image" at bounding box center [489, 95] width 88 height 21
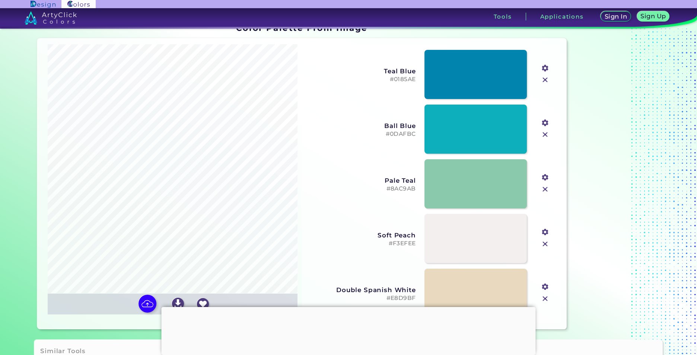
scroll to position [164, 0]
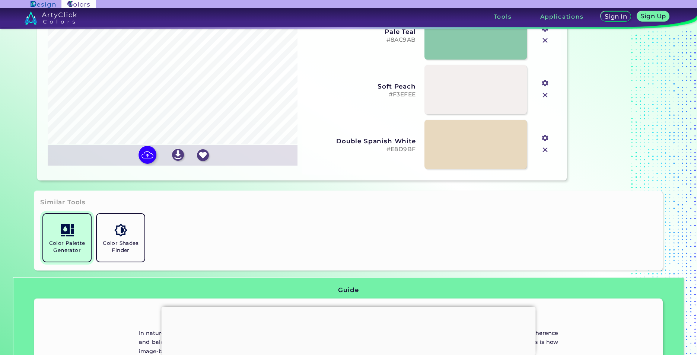
click at [76, 248] on h5 "Color Palette Generator" at bounding box center [67, 247] width 42 height 14
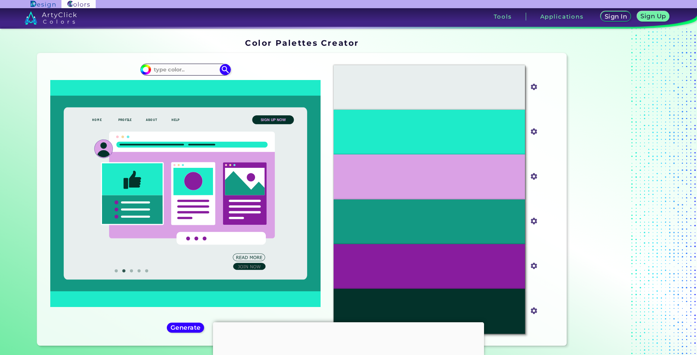
scroll to position [112, 0]
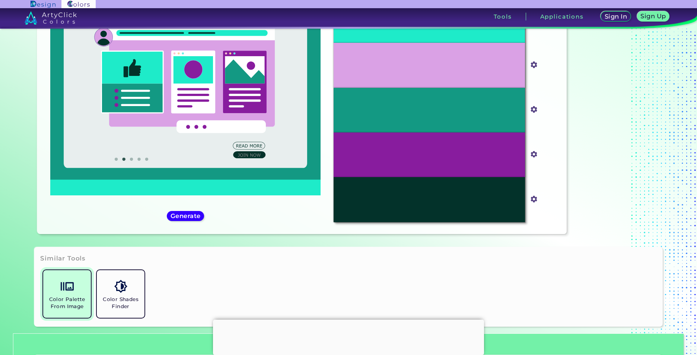
click at [69, 275] on link "Color Palette From Image" at bounding box center [67, 294] width 54 height 54
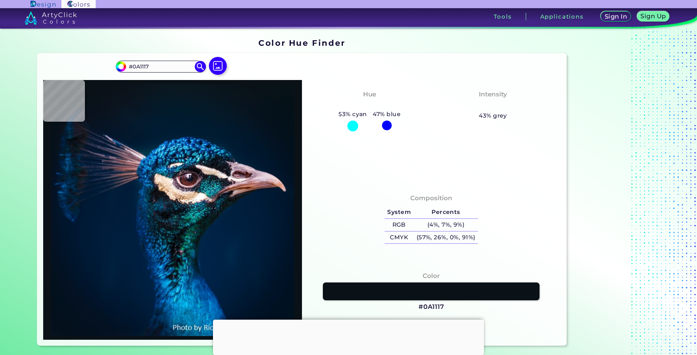
type input "#150911"
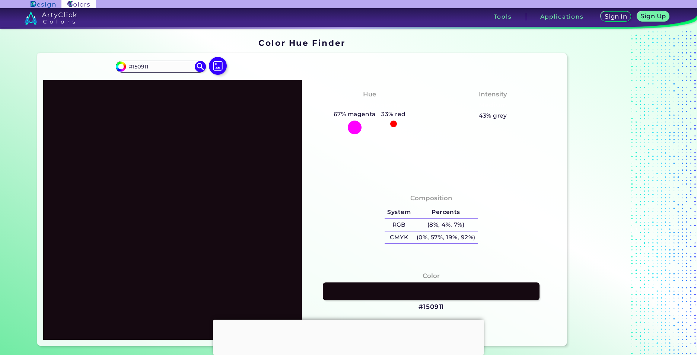
type input "#b899ac"
type input "#B899AC"
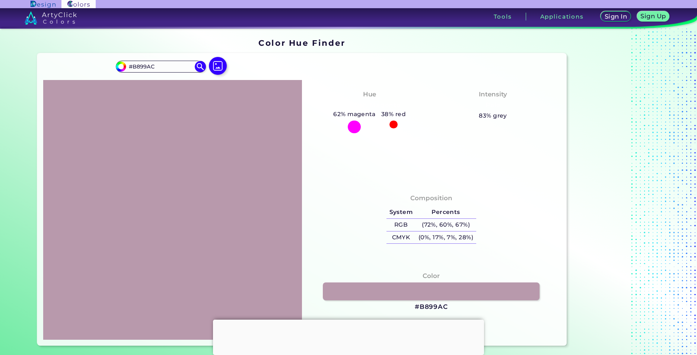
type input "#99758c"
type input "#99758C"
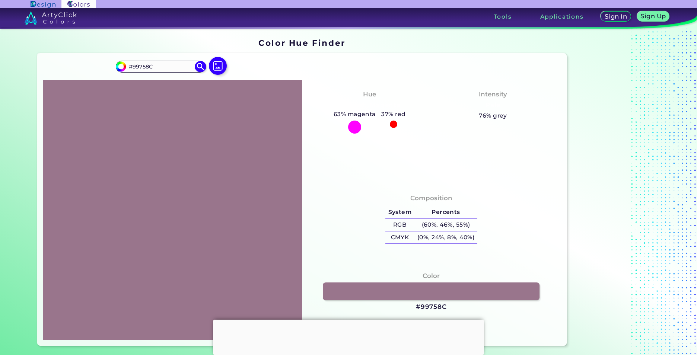
type input "#99758a"
type input "#99758A"
type input "#99758c"
type input "#99758C"
type input "#99758e"
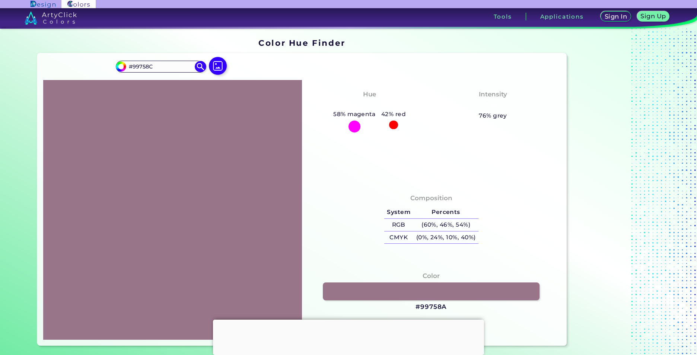
type input "#99758E"
type input "#997590"
type input "#997591"
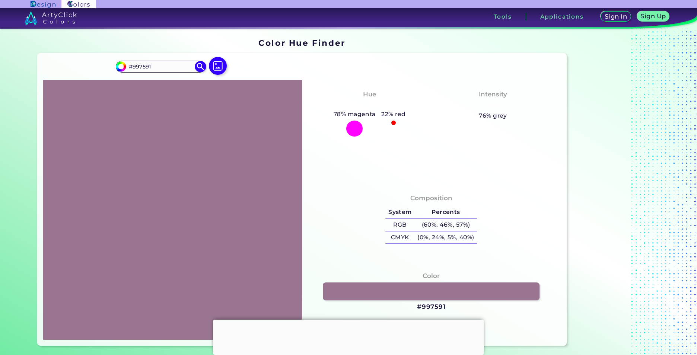
type input "#997593"
type input "#997594"
type input "#997596"
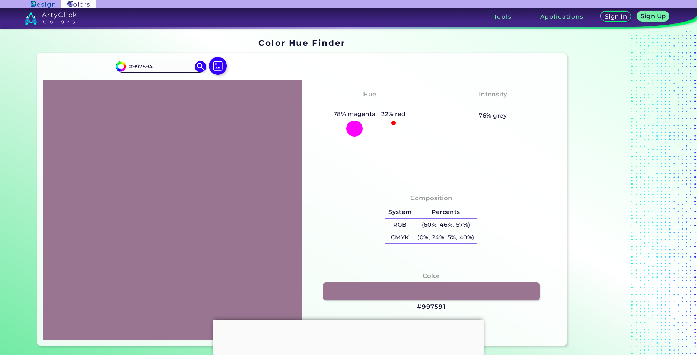
type input "#997596"
type input "#997598"
type input "#997599"
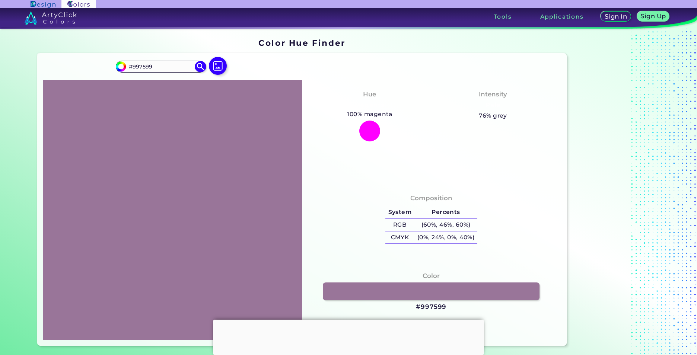
type input "#997598"
type input "#997596"
type input "#997594"
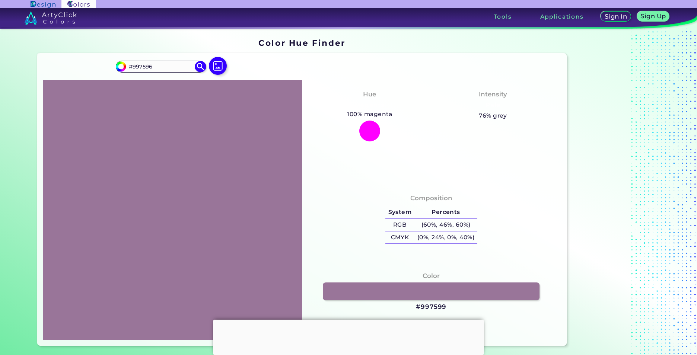
type input "#997594"
type input "#997593"
type input "#997590"
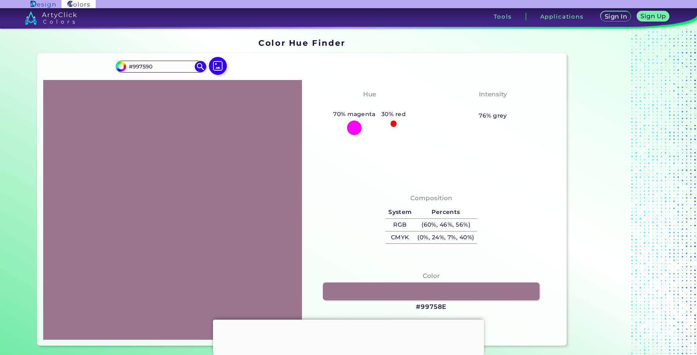
type input "#99758e"
type input "#99758E"
type input "#99758c"
type input "#99758C"
type input "#99758a"
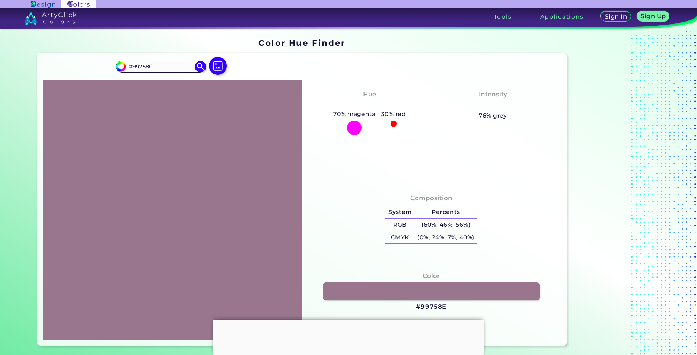
type input "#99758A"
type input "#997588"
type input "#997587"
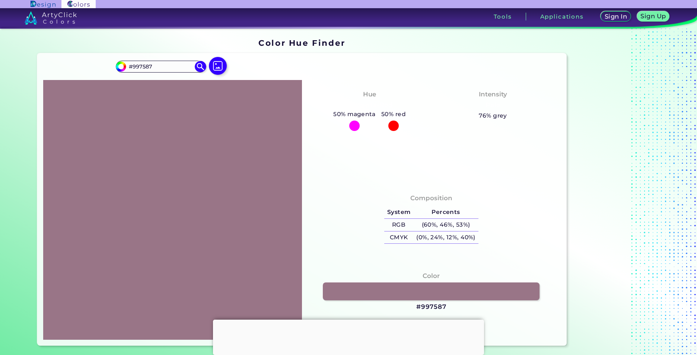
type input "#997584"
type input "#997582"
type input "#997584"
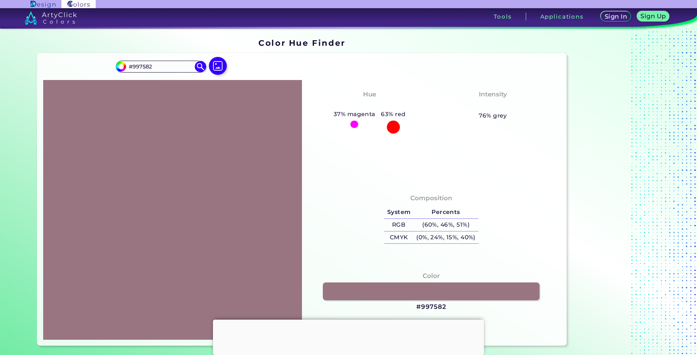
type input "#997584"
type input "#997582"
type input "#99757c"
type input "#99757C"
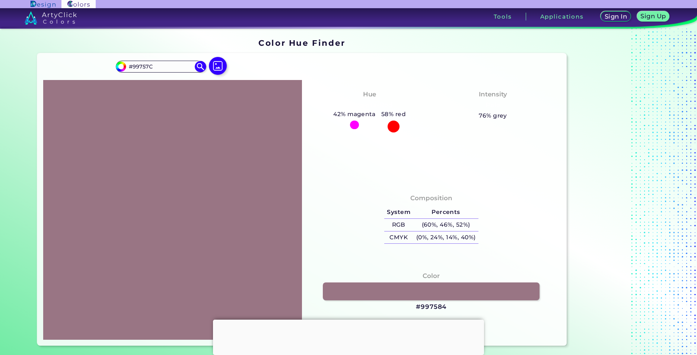
type input "#997575"
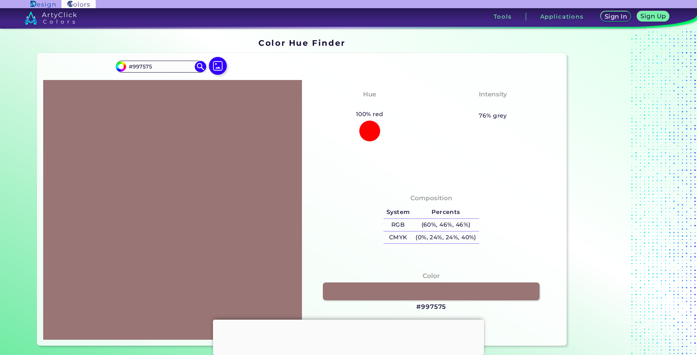
type input "#967373"
type input "#977272"
type input "#997575"
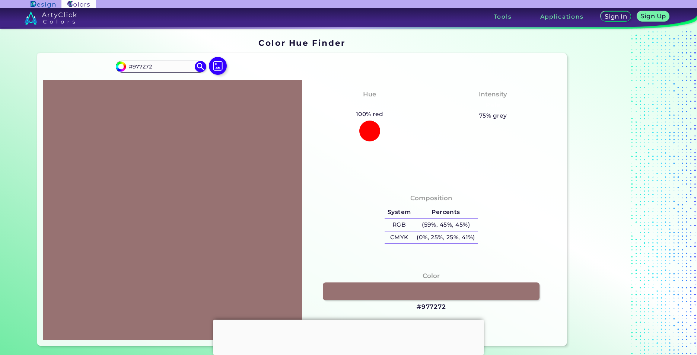
type input "#997575"
type input "#a07979"
type input "#A07979"
type input "#ac8686"
type input "#AC8686"
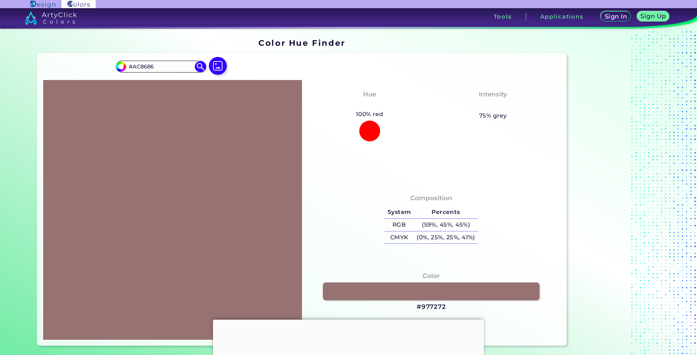
type input "#b69090"
type input "#B69090"
type input "#c69f9f"
type input "#C69F9F"
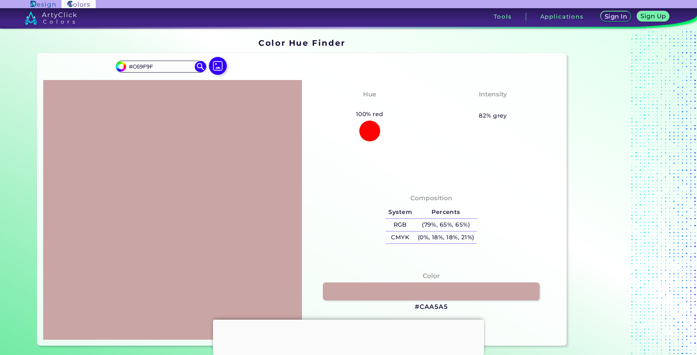
type input "#d5aeae"
type input "#D5AEAE"
type input "#e9c3c3"
type input "#E9C3C3"
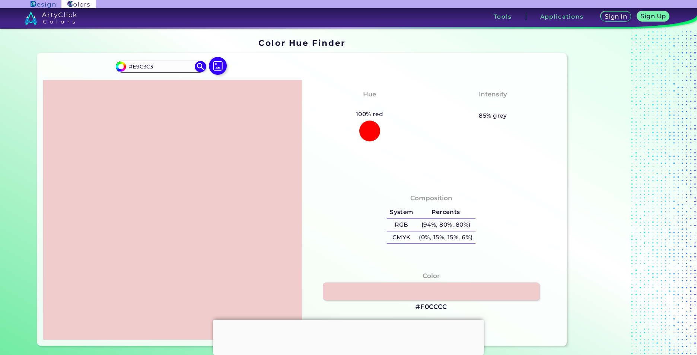
type input "#f0cccc"
type input "#F0CCCC"
type input "#f4cdcd"
type input "#F4CDCD"
type input "#f9d7d7"
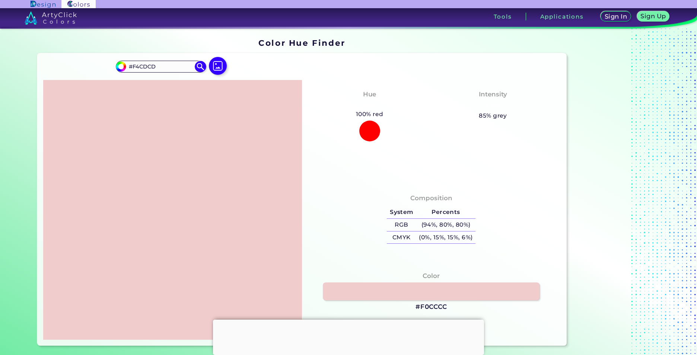
type input "#F9D7D7"
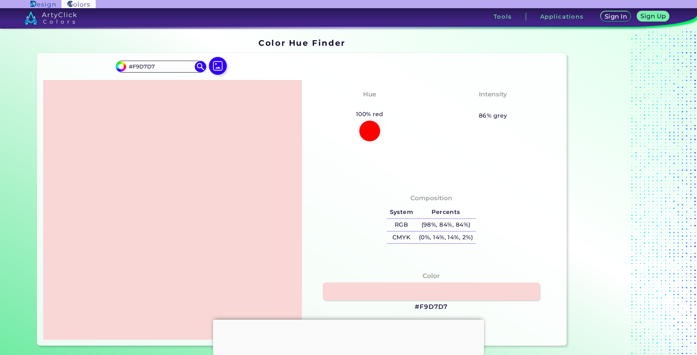
type input "#fbdada"
type input "#FBDADA"
type input "#fdd8d8"
type input "#FDD8D8"
type input "#ffdbdb"
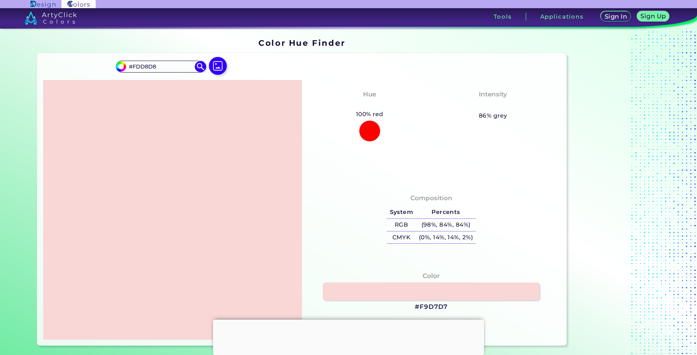
type input "#FFDBDB"
type input "#ffe0e0"
type input "#FFE0E0"
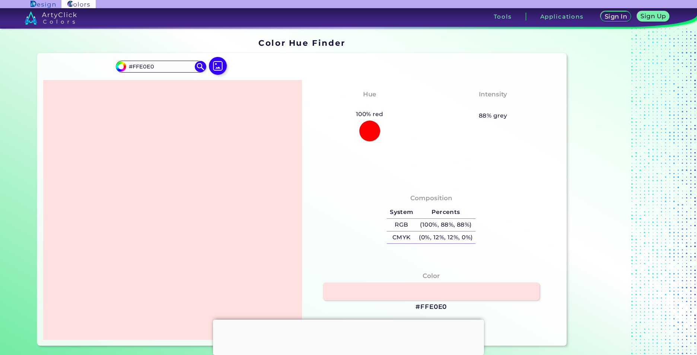
type input "#ffe5e5"
type input "#FFE5E5"
type input "#ffebeb"
type input "#FFEBEB"
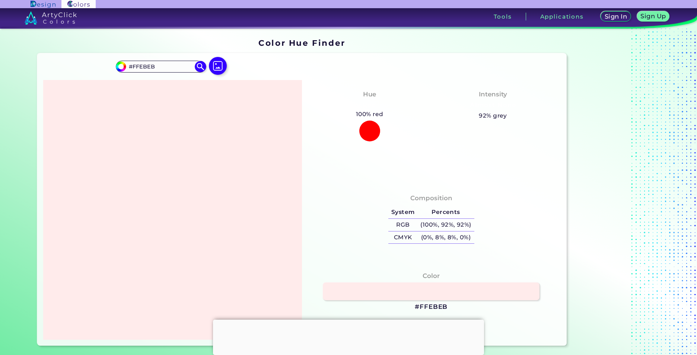
type input "#fff0f0"
type input "#FFF0F0"
type input "#fff5f5"
type input "#FFF5F5"
type input "#fffafa"
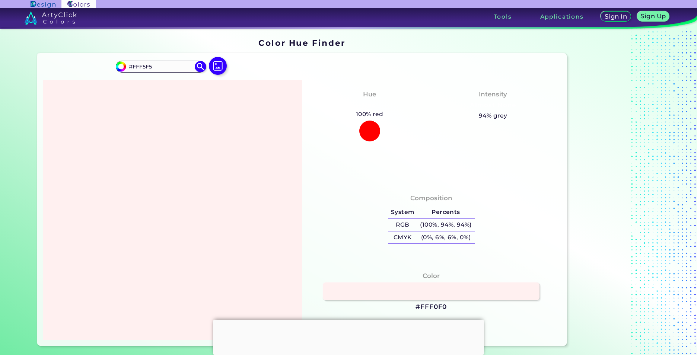
type input "#FFFAFA"
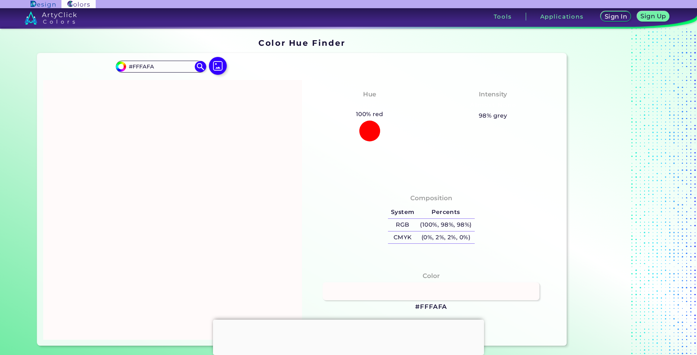
type input "#fdf7f7"
type input "#FDF7F7"
type input "#f9f5f5"
type input "#F9F5F5"
type input "#f6f4f4"
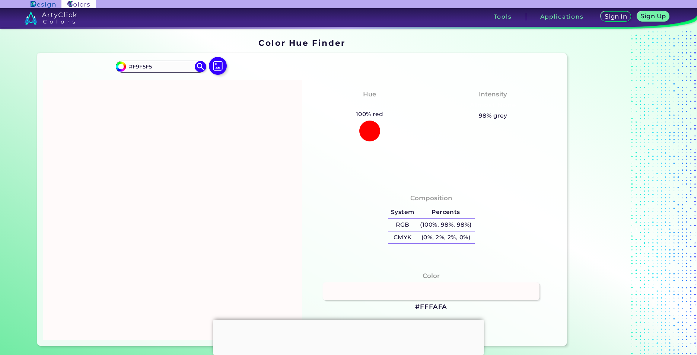
type input "#F6F4F4"
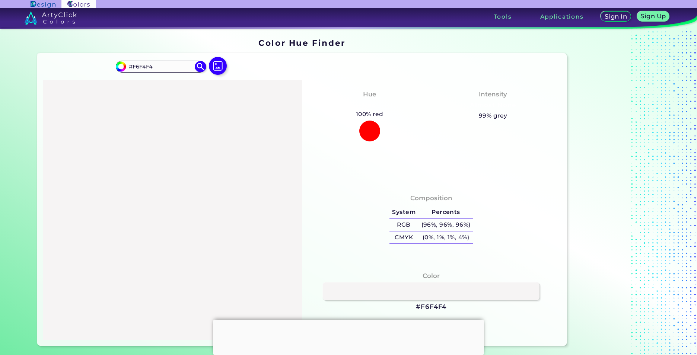
type input "#f4f1f1"
type input "#F4F1F1"
type input "#f3f1f1"
type input "#F3F1F1"
type input "#f1eeee"
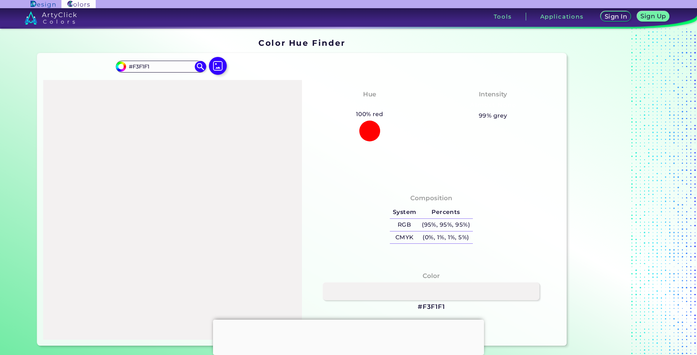
type input "#F1EEEE"
type input "#f1efef"
type input "#F1EFEF"
type input "#efecec"
type input "#EFECEC"
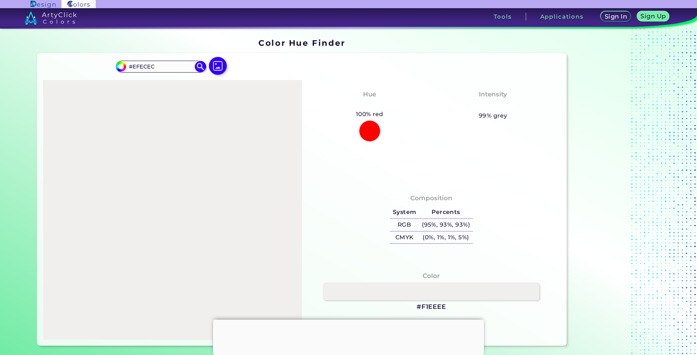
type input "#eceaea"
type input "#ECEAEA"
type input "#eae6e6"
type input "#EAE6E6"
type input "#e7e4e4"
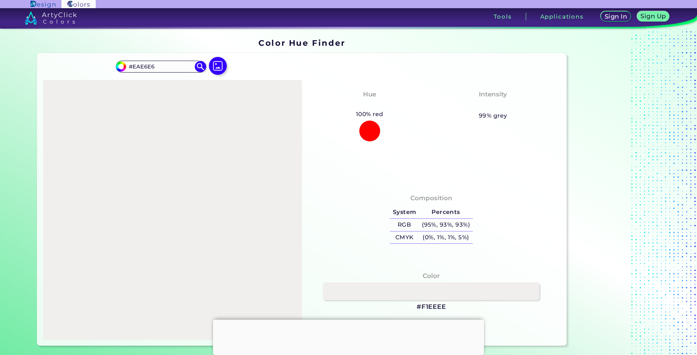
type input "#E7E4E4"
type input "#e1dfdf"
type input "#E1DFDF"
type input "#dcdada"
type input "#DCDADA"
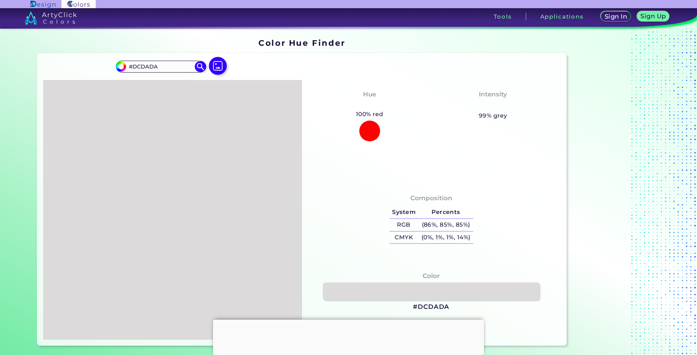
type input "#dad7d7"
type input "#DAD7D7"
type input "#dbd7d7"
type input "#DBD7D7"
type input "#dbd6d6"
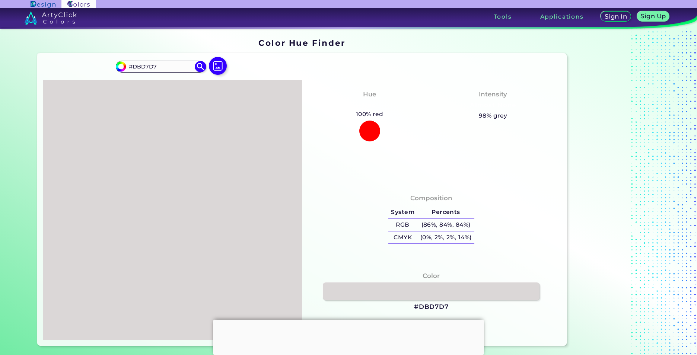
type input "#DBD6D6"
type input "#d9d3d3"
type input "#D9D3D3"
type input "#dad2d2"
type input "#DAD2D2"
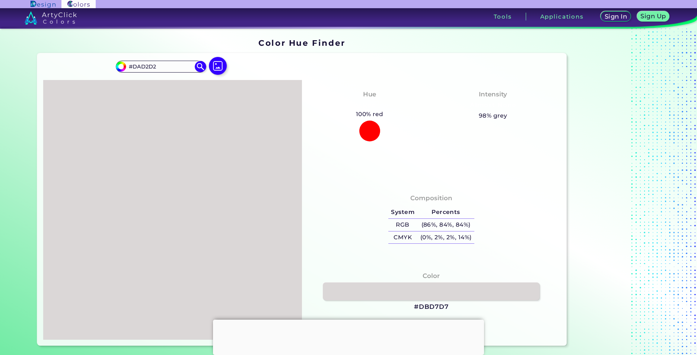
type input "#d9cece"
type input "#D9CECE"
type input "#dacece"
type input "#DACECE"
type input "#d8cbcb"
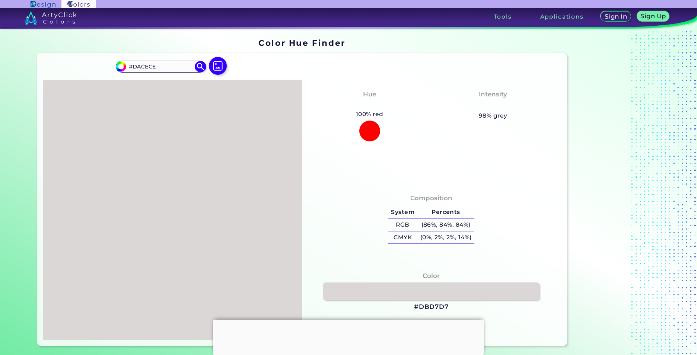
type input "#D8CBCB"
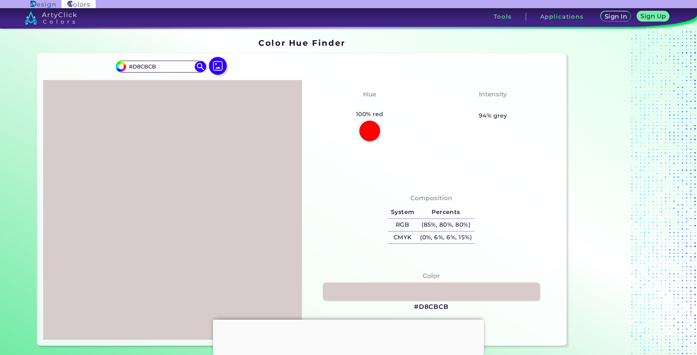
type input "#d8caca"
type input "#D8CACA"
type input "#d6c7c7"
type input "#D6C7C7"
click at [405, 295] on link at bounding box center [431, 292] width 219 height 18
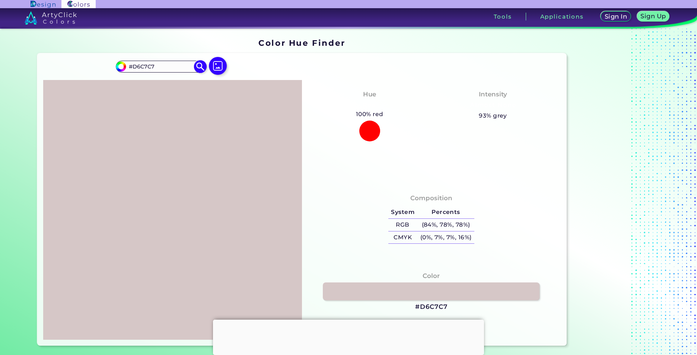
click at [120, 64] on input "#d6c7c7" at bounding box center [119, 65] width 9 height 9
type input "#e0dcdc"
type input "#E0DCDC"
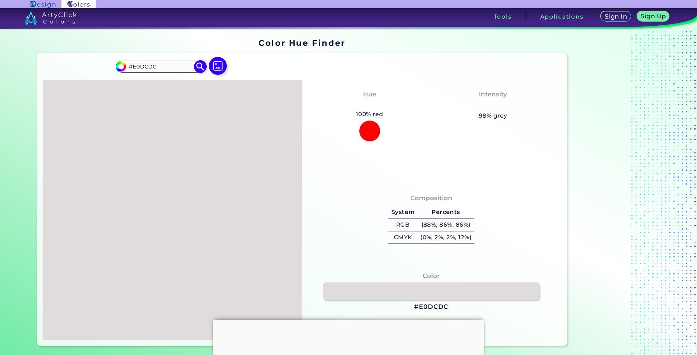
type input "#dddada"
type input "#DDDADA"
type input "#ded9d9"
type input "#DED9D9"
type input "#dbd6d6"
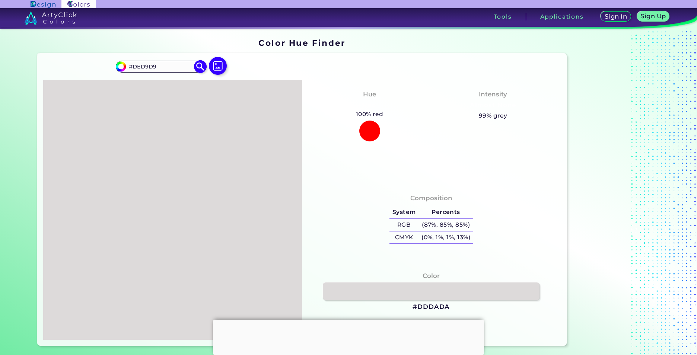
type input "#DBD6D6"
type input "#dbd2d2"
type input "#DBD2D2"
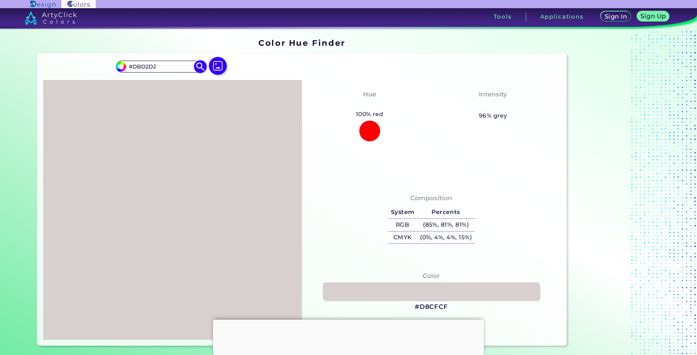
type input "#d8cfcf"
type input "#D8CFCF"
type input "#d9cece"
type input "#D9CECE"
type input "#dacece"
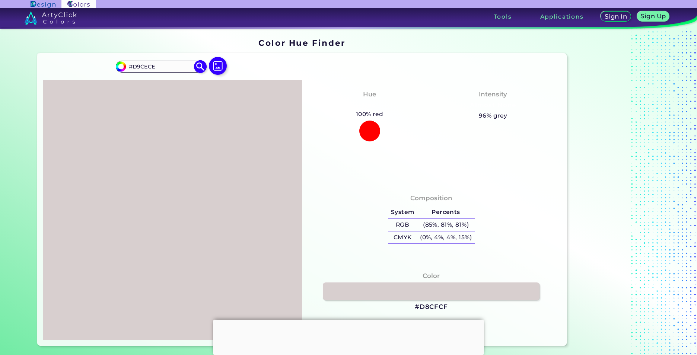
type input "#DACECE"
type input "#d8caca"
type input "#D8CACA"
type input "#dbcccc"
type input "#DBCCCC"
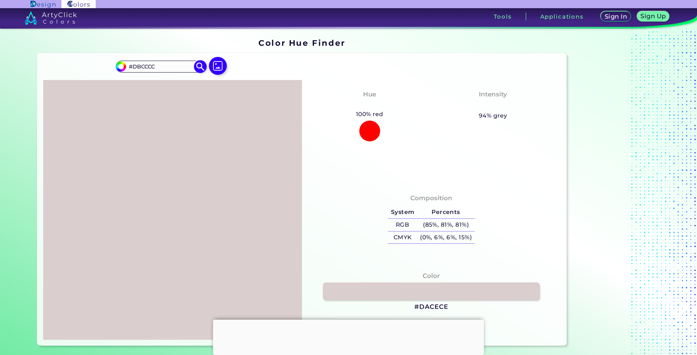
type input "#dac8c8"
type input "#DAC8C8"
type input "#dbc7c7"
type input "#DBC7C7"
type input "#dcc7c7"
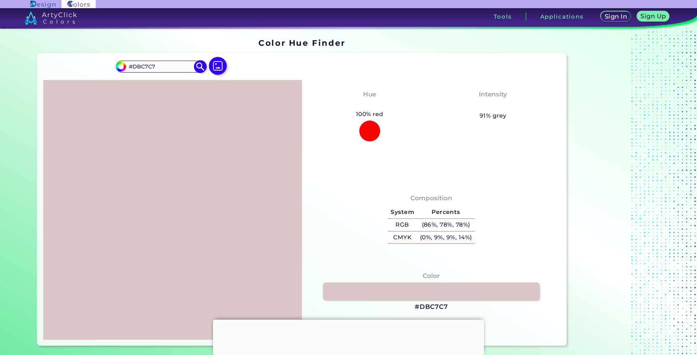
type input "#DCC7C7"
type input "#decaca"
type input "#DECACA"
type input "#dec9c9"
type input "#DEC9C9"
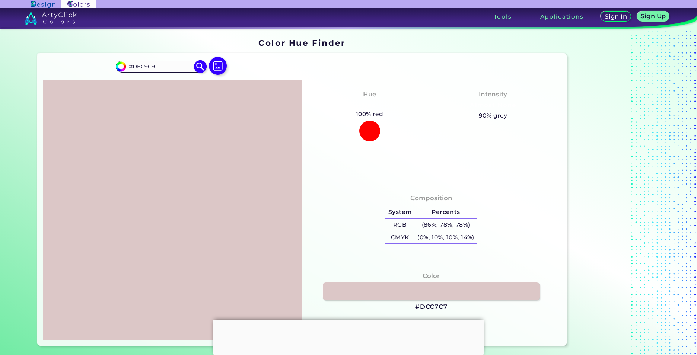
type input "#e1cccc"
type input "#E1CCCC"
type input "#e3cece"
type input "#E3CECE"
type input "#e4cdcd"
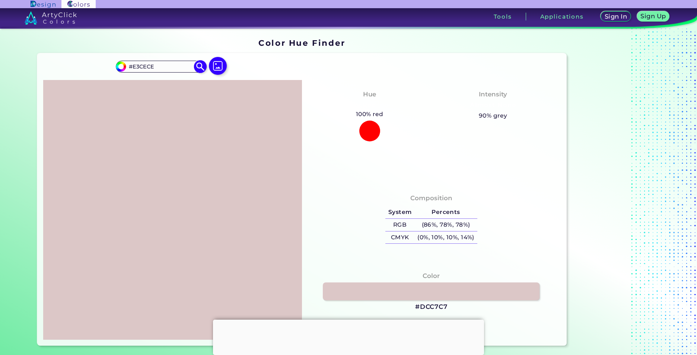
type input "#E4CDCD"
type input "#e6d1d1"
type input "#E6D1D1"
type input "#e9d3d3"
type input "#E9D3D3"
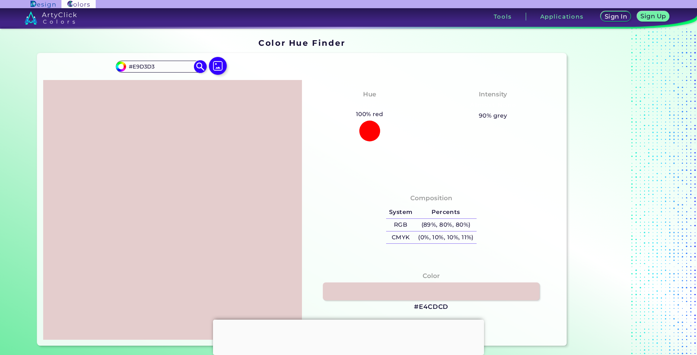
type input "#ecd5d5"
type input "#ECD5D5"
type input "#eed8d8"
type input "#EED8D8"
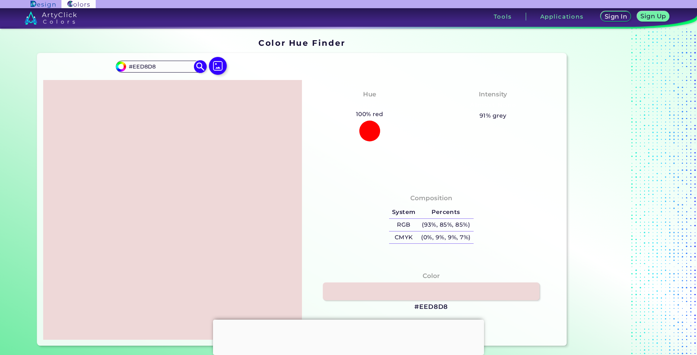
type input "#f0dbdb"
type input "#F0DBDB"
type input "#f1dada"
type input "#F1DADA"
type input "#f4dcdc"
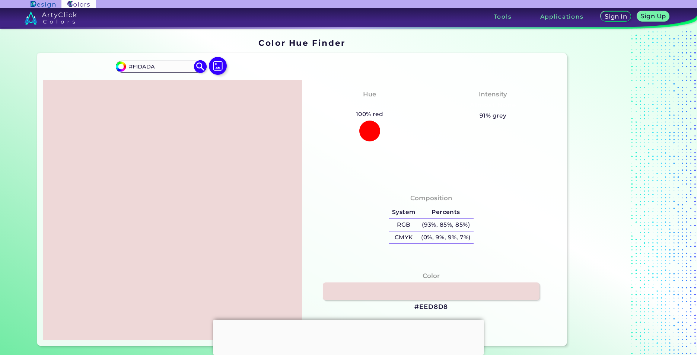
type input "#F4DCDC"
type input "#f5e0e0"
type input "#F5E0E0"
type input "#f8e2e2"
type input "#F8E2E2"
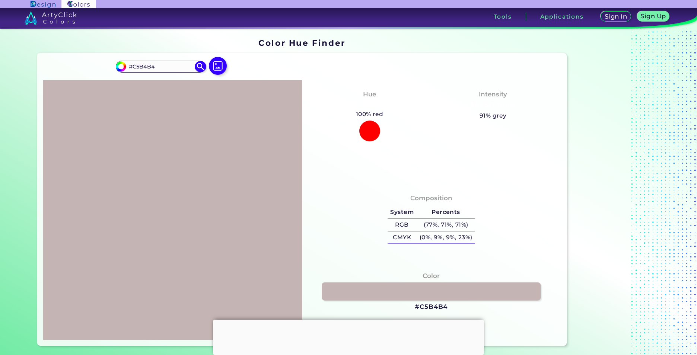
click at [464, 293] on link at bounding box center [431, 292] width 219 height 18
click at [384, 285] on link at bounding box center [431, 292] width 219 height 18
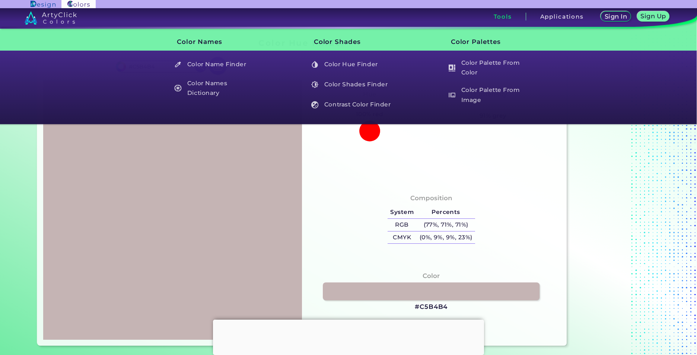
click at [329, 42] on h3 "Color Shades" at bounding box center [348, 41] width 95 height 19
click at [218, 88] on h5 "Color Names Dictionary" at bounding box center [215, 87] width 88 height 21
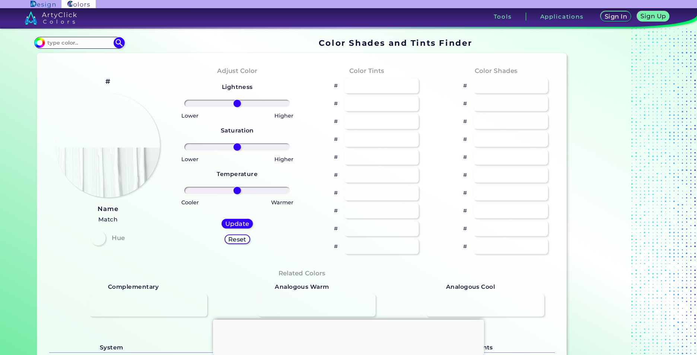
type input "#c5b4b4"
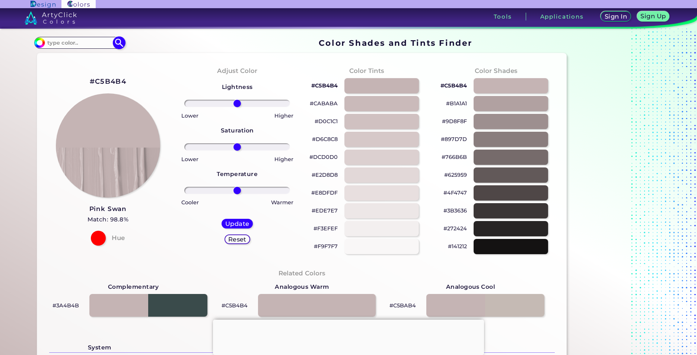
click at [60, 38] on input at bounding box center [79, 43] width 69 height 10
type input "pink swa"
click at [81, 58] on span "◉" at bounding box center [79, 56] width 7 height 10
type input "#beb5b7"
type input "#BEB5B7"
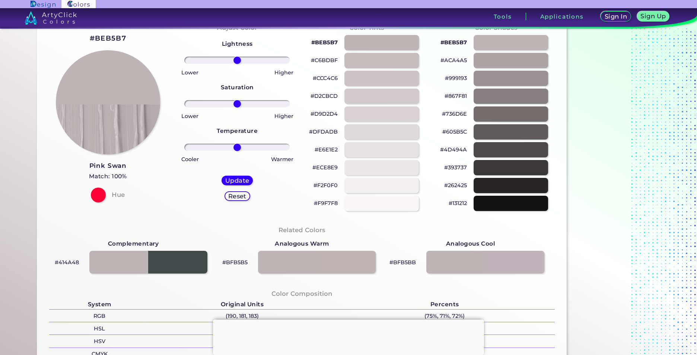
scroll to position [33, 0]
